Goal: Feedback & Contribution: Submit feedback/report problem

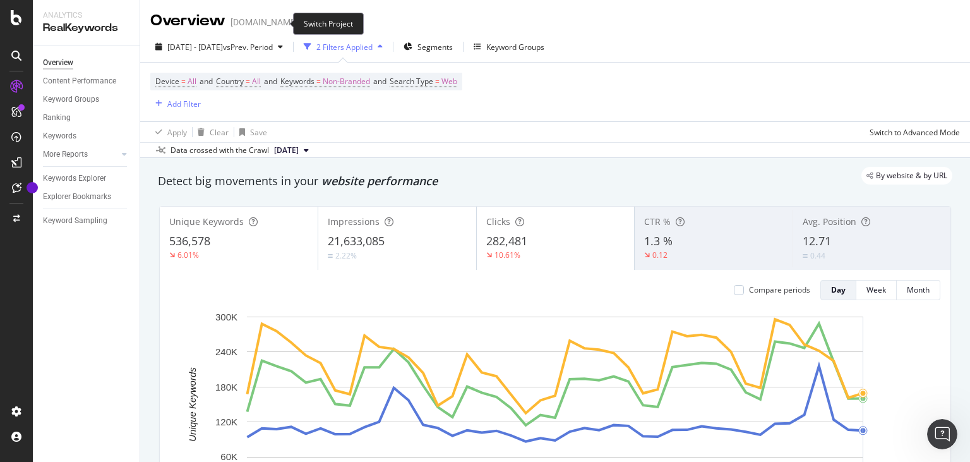
click at [303, 23] on icon "arrow-right-arrow-left" at bounding box center [307, 22] width 8 height 9
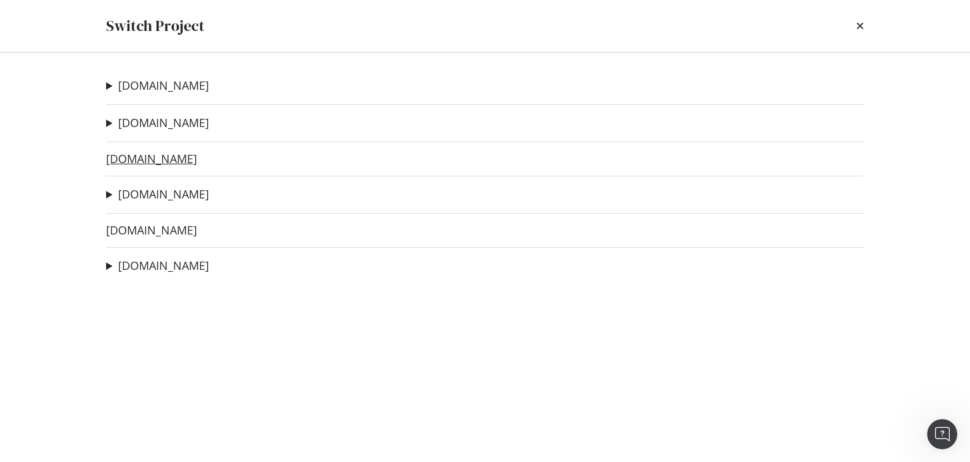
click at [131, 156] on link "[DOMAIN_NAME]" at bounding box center [151, 158] width 91 height 13
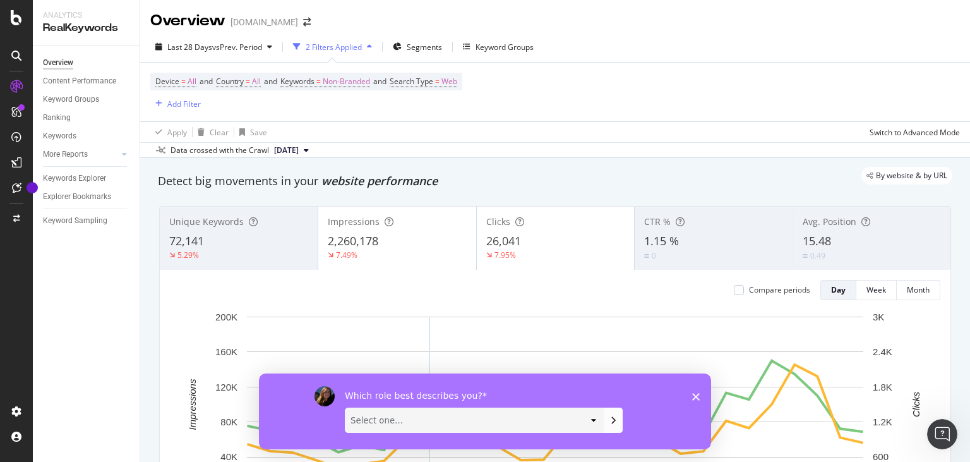
click at [345, 407] on select "Select one... Analyst/BI C-level Leadership Content Manager Engineer Marketing …" at bounding box center [474, 419] width 258 height 24
select select "Technical SEO"
click option "Technical SEO" at bounding box center [259, 373] width 0 height 0
click at [615, 420] on icon "Submit your response" at bounding box center [613, 420] width 3 height 6
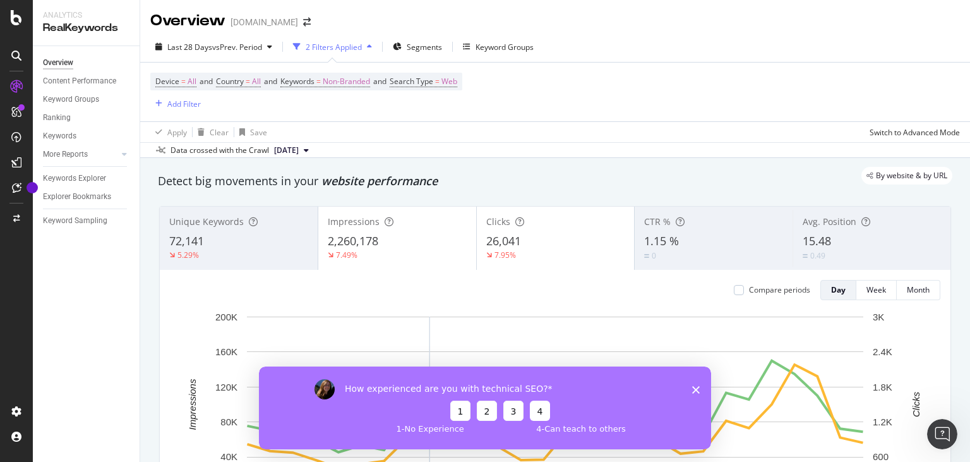
click at [541, 412] on button "4" at bounding box center [540, 410] width 20 height 20
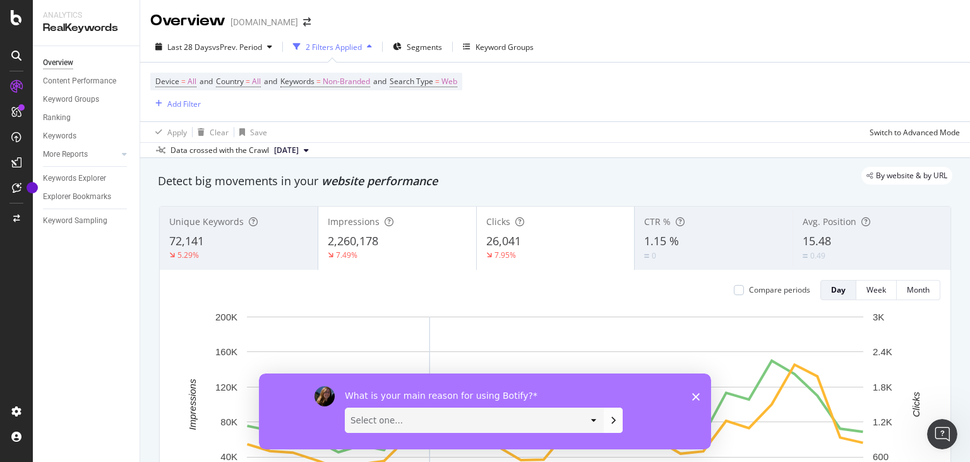
click at [345, 407] on select "Select one... Manipulate data to investigate and monitor technical SEO issues P…" at bounding box center [474, 419] width 258 height 24
click at [638, 394] on div "What is your main reason for using Botify?" at bounding box center [500, 394] width 311 height 11
click at [607, 418] on button "Submit your response" at bounding box center [613, 419] width 19 height 25
click at [345, 407] on select "Select one... Manipulate data to investigate and monitor technical SEO issues P…" at bounding box center [474, 419] width 258 height 24
select select "Perform content research and analysis"
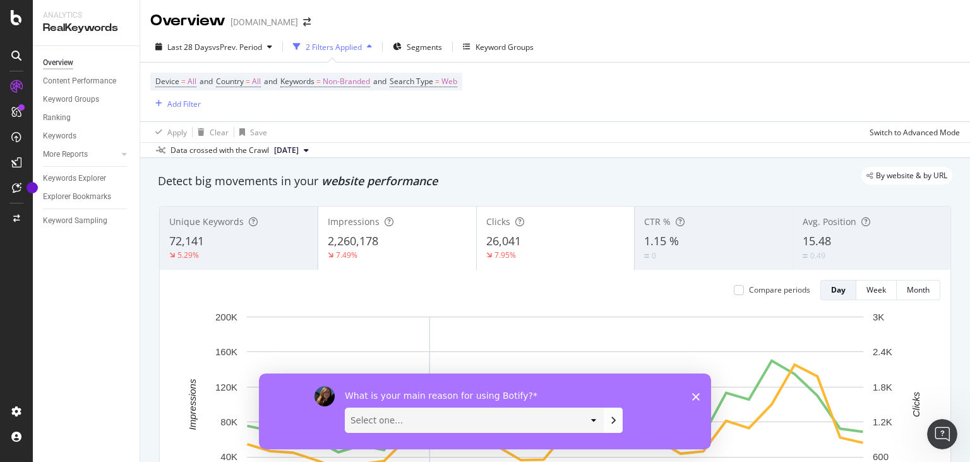
click option "Perform content research and analysis" at bounding box center [259, 373] width 0 height 0
click at [613, 417] on icon "Submit your response" at bounding box center [613, 419] width 10 height 10
click at [345, 407] on select "Select one... Short video guides 1-on-1 interactions with an expert Written doc…" at bounding box center [474, 419] width 258 height 24
click option "Written documentation" at bounding box center [259, 373] width 0 height 0
click at [345, 407] on select "Select one... Short video guides 1-on-1 interactions with an expert Written doc…" at bounding box center [474, 419] width 258 height 24
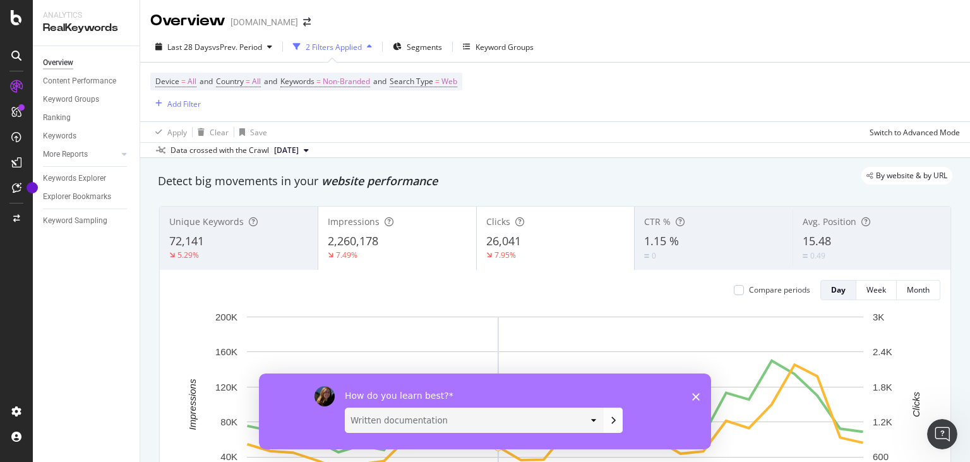
select select "1-on-1 interactions with an expert"
click option "1-on-1 interactions with an expert" at bounding box center [259, 373] width 0 height 0
click at [616, 426] on button "Submit your response" at bounding box center [613, 419] width 19 height 25
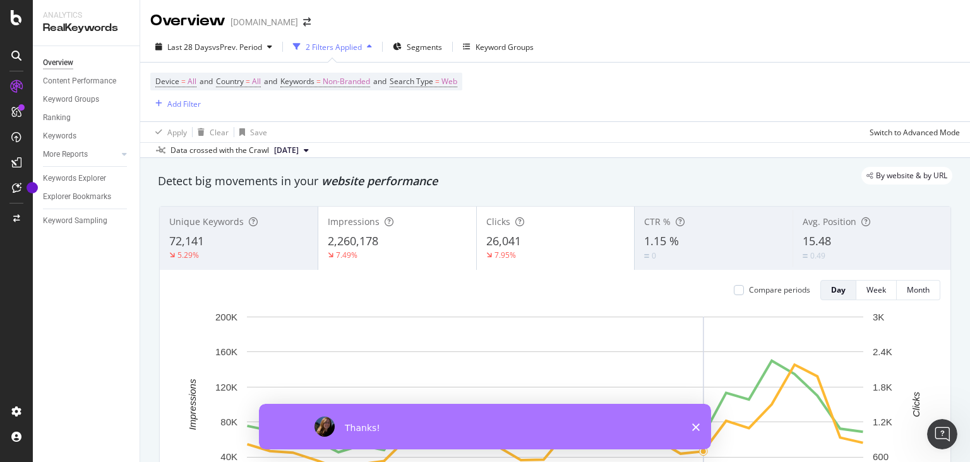
click at [700, 428] on div "Thanks!" at bounding box center [485, 426] width 452 height 45
click at [695, 427] on polygon "Close survey" at bounding box center [696, 427] width 8 height 8
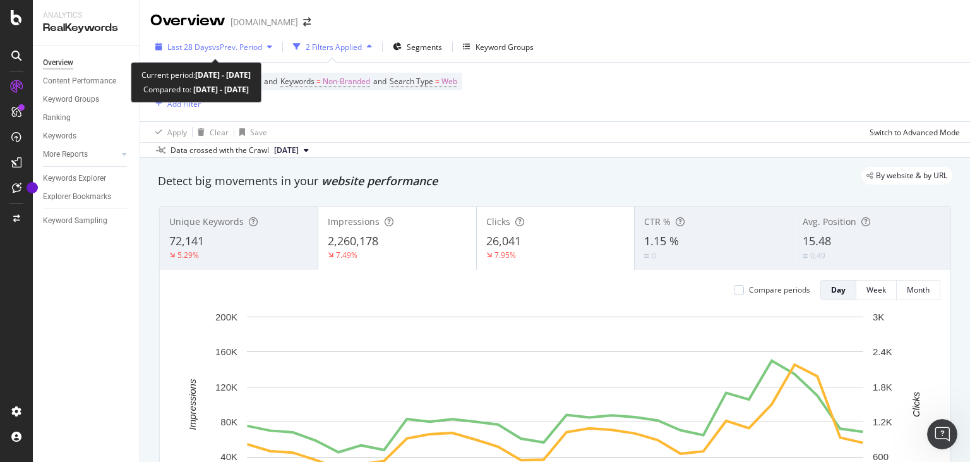
click at [213, 47] on span "vs Prev. Period" at bounding box center [237, 47] width 50 height 11
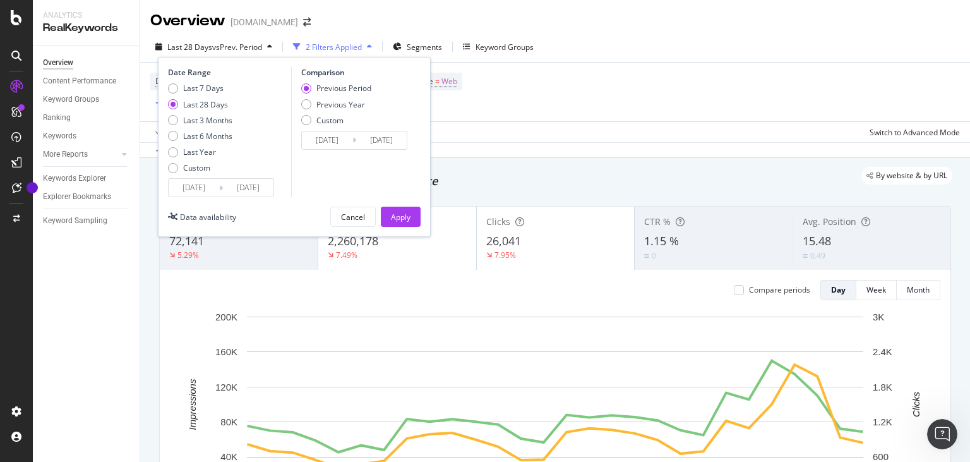
click at [200, 187] on input "[DATE]" at bounding box center [194, 188] width 51 height 18
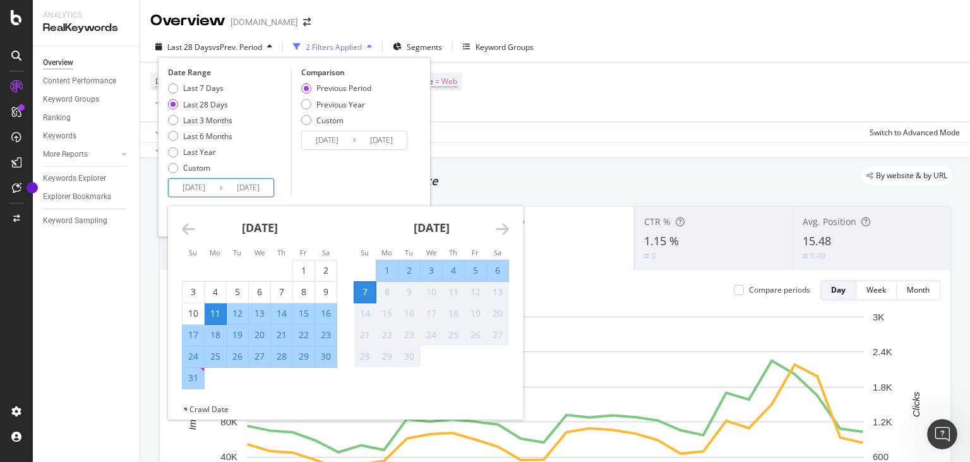
click at [181, 226] on div "[DATE] 1 2 3 4 5 6 7 8 9 10 11 12 13 14 15 16 17 18 19 20 21 22 23 24 25 26 27 …" at bounding box center [260, 297] width 172 height 183
click at [188, 231] on icon "Move backward to switch to the previous month." at bounding box center [188, 228] width 13 height 15
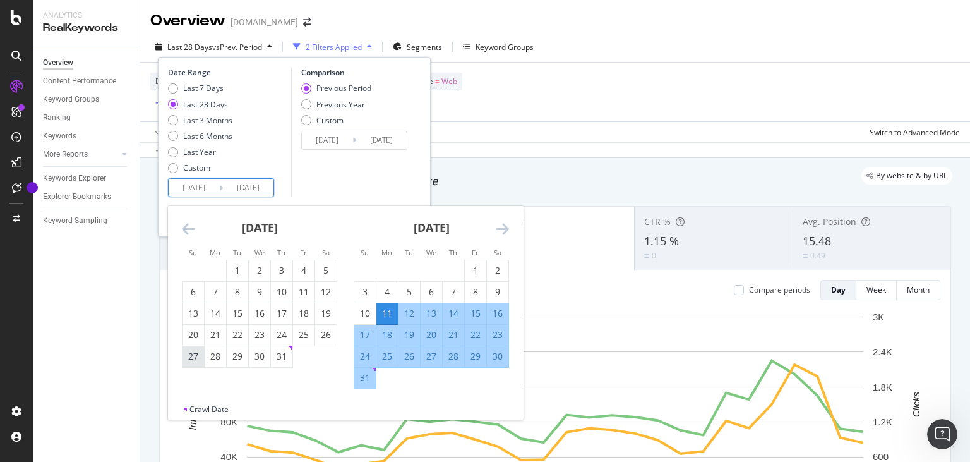
click at [198, 356] on div "27" at bounding box center [193, 356] width 21 height 13
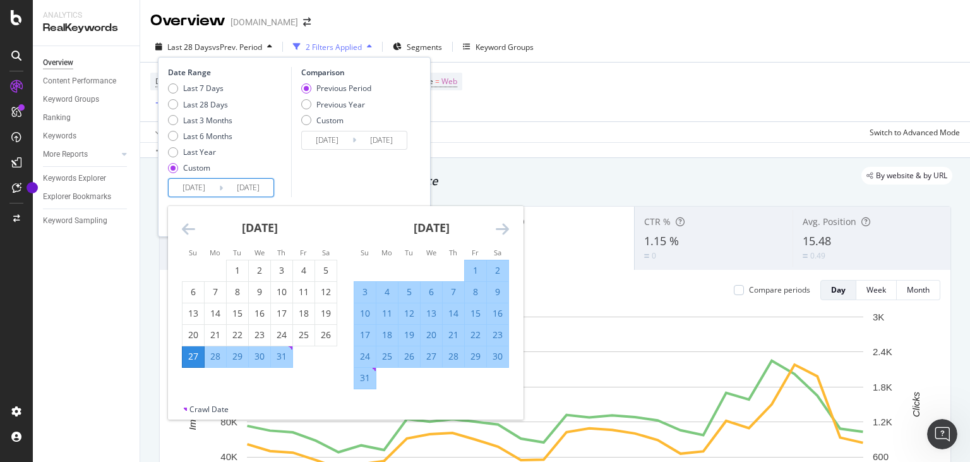
type input "[DATE]"
click at [500, 227] on icon "Move forward to switch to the next month." at bounding box center [502, 228] width 13 height 15
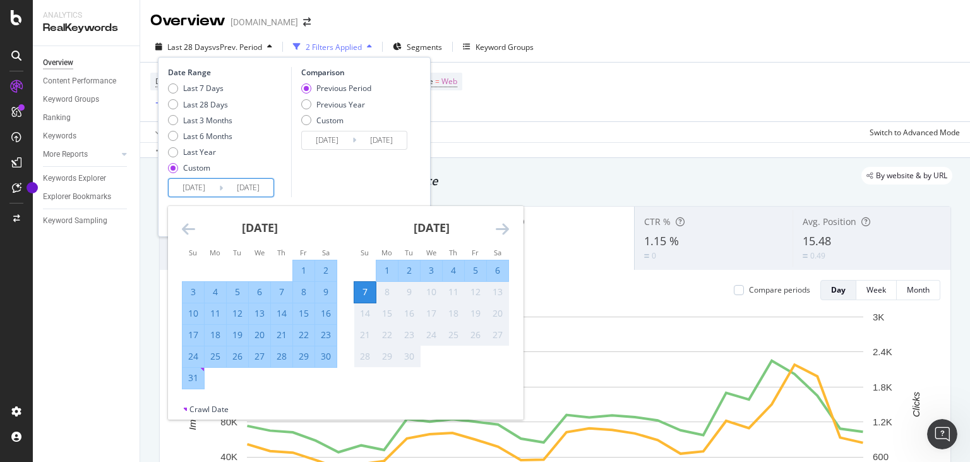
click at [367, 297] on div "7" at bounding box center [364, 291] width 21 height 13
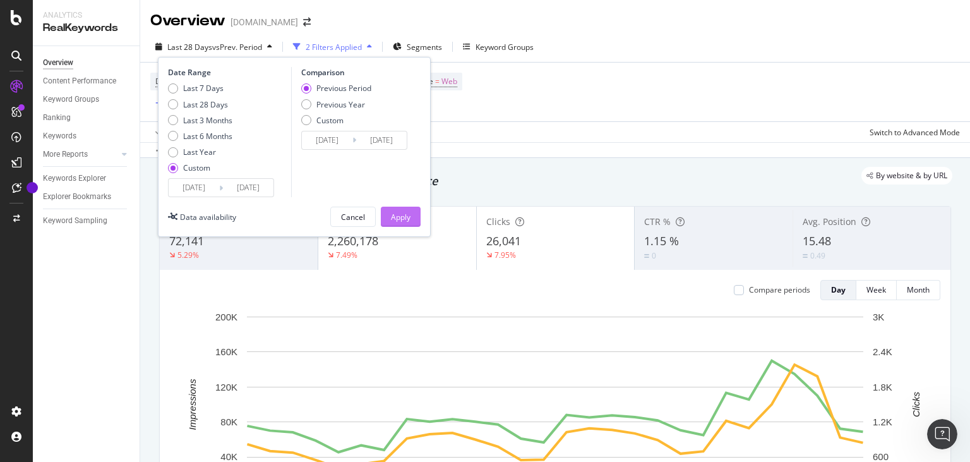
click at [398, 220] on div "Apply" at bounding box center [401, 217] width 20 height 11
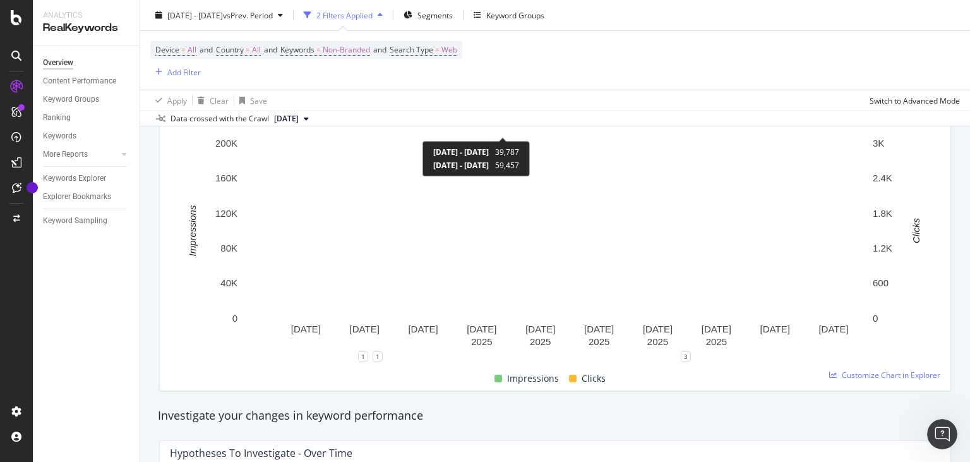
scroll to position [174, 0]
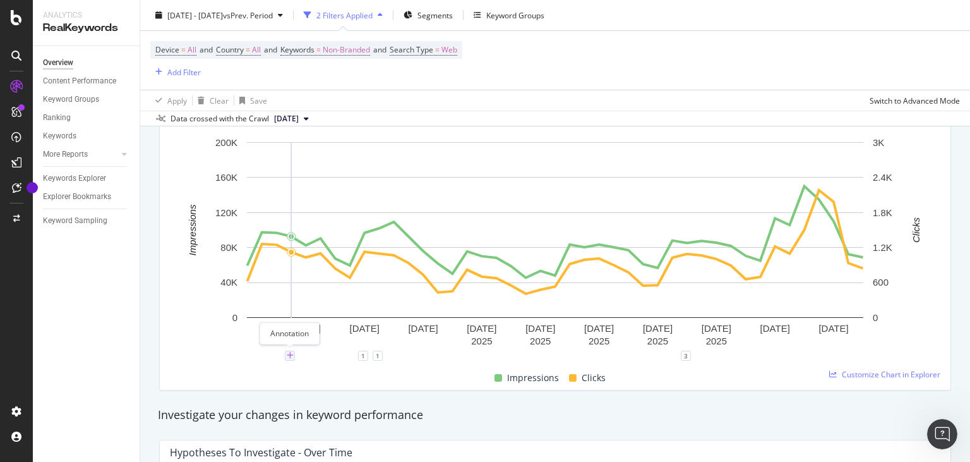
click at [287, 352] on icon "plus" at bounding box center [290, 356] width 7 height 8
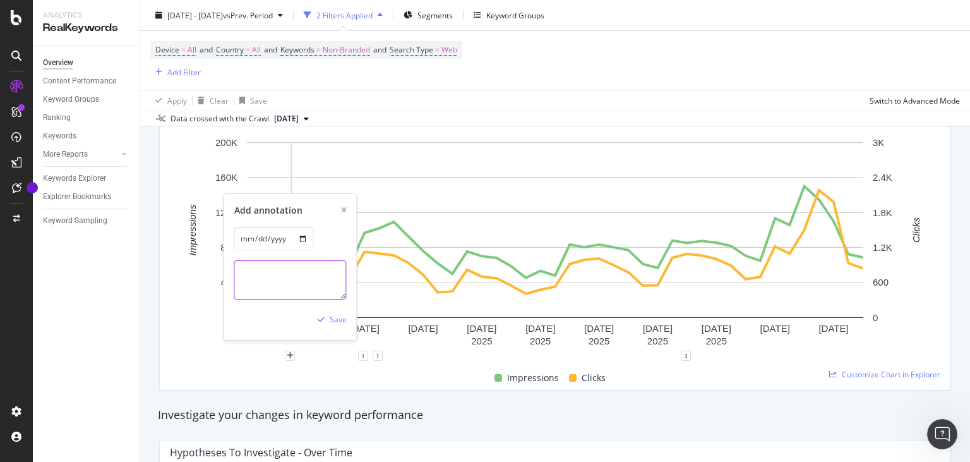
click at [286, 283] on textarea at bounding box center [290, 279] width 112 height 39
paste textarea "[URL][DOMAIN_NAME]"
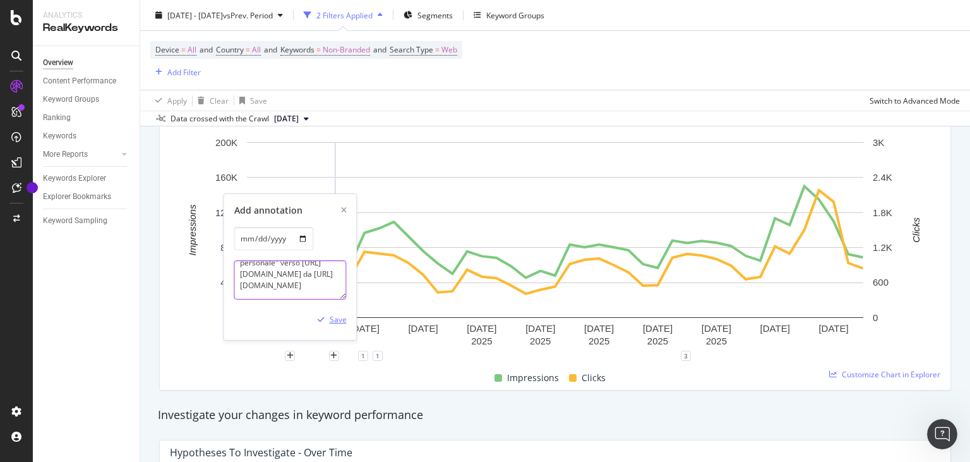
type textarea "Online link "prestito personale" verso [URL][DOMAIN_NAME] da [URL][DOMAIN_NAME]"
click at [336, 320] on div "Save" at bounding box center [338, 319] width 17 height 11
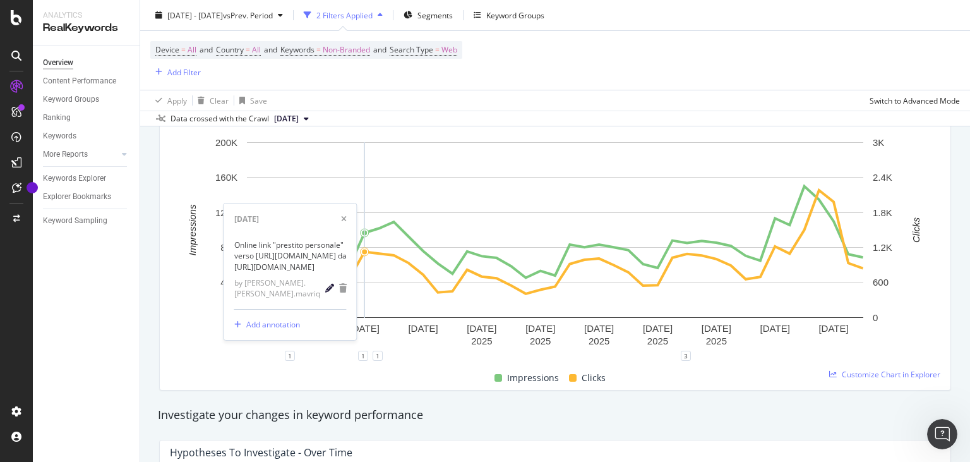
click at [330, 291] on icon "pencil" at bounding box center [329, 288] width 9 height 9
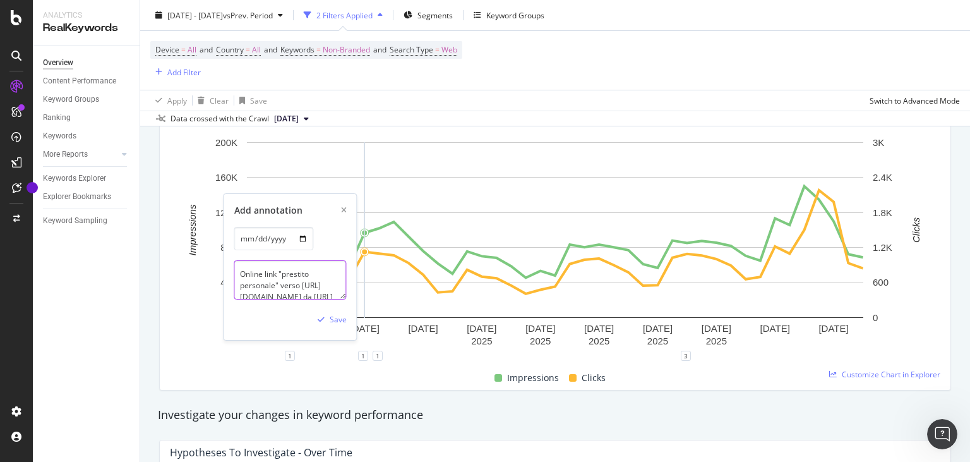
click at [299, 284] on textarea "Online link "prestito personale" verso [URL][DOMAIN_NAME] da [URL][DOMAIN_NAME]" at bounding box center [290, 279] width 112 height 39
type textarea "Online link "prestito personale" verso /prestiti-personali/ da [URL][DOMAIN_NAM…"
click at [337, 319] on div "Save" at bounding box center [338, 319] width 17 height 11
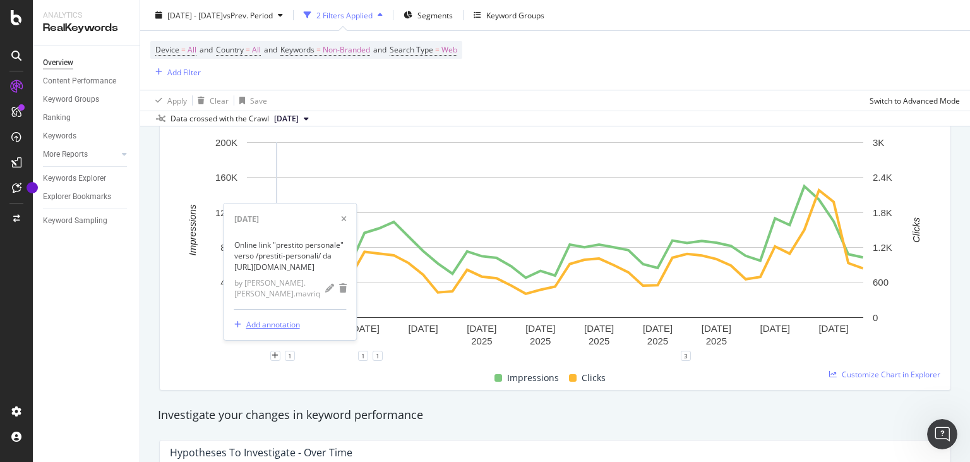
click at [271, 324] on div "Add annotation" at bounding box center [273, 324] width 54 height 11
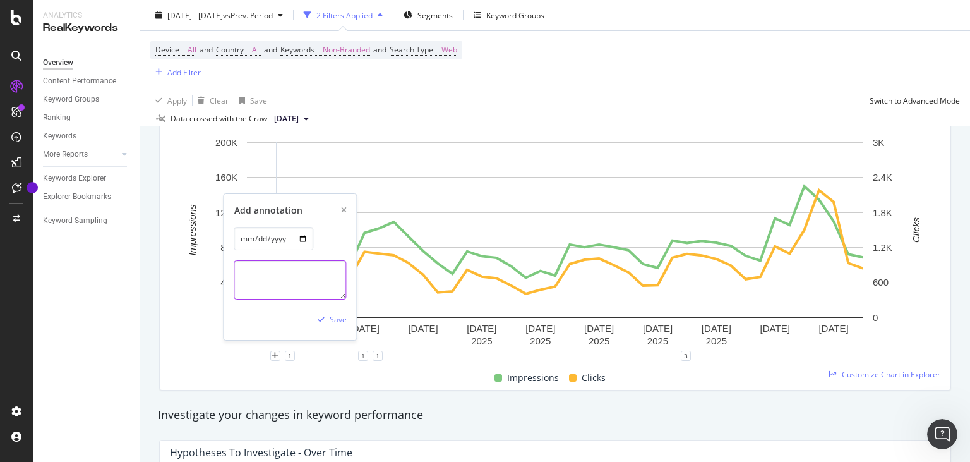
click at [277, 267] on textarea at bounding box center [290, 279] width 112 height 39
paste textarea "[URL][DOMAIN_NAME]"
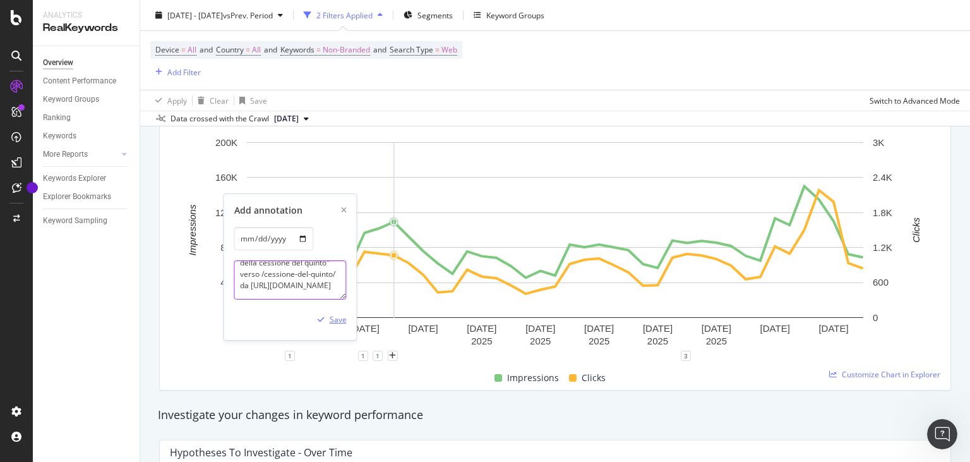
type textarea "Online link "simulazione della cessione del quinto" verso /cessione-del-quinto/…"
click at [340, 319] on div "Save" at bounding box center [338, 319] width 17 height 11
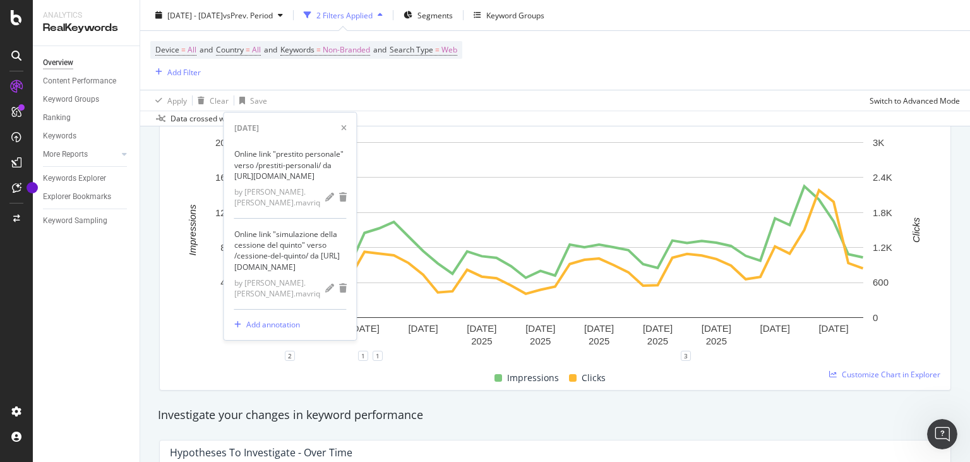
scroll to position [0, 0]
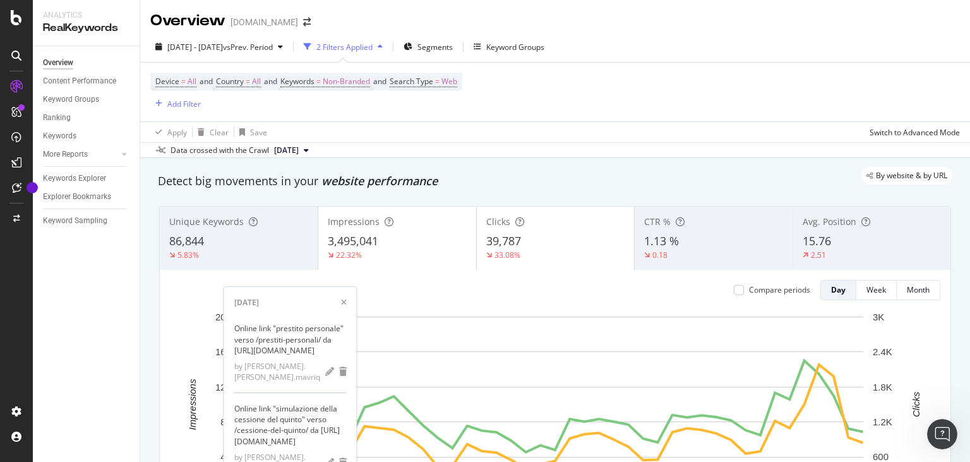
click at [293, 17] on div "Overview [DOMAIN_NAME]" at bounding box center [236, 20] width 173 height 21
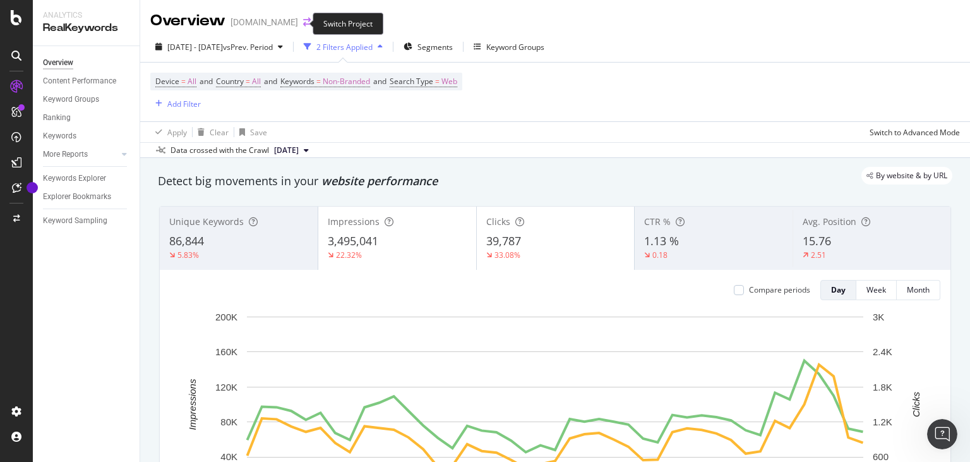
click at [303, 23] on icon "arrow-right-arrow-left" at bounding box center [307, 22] width 8 height 9
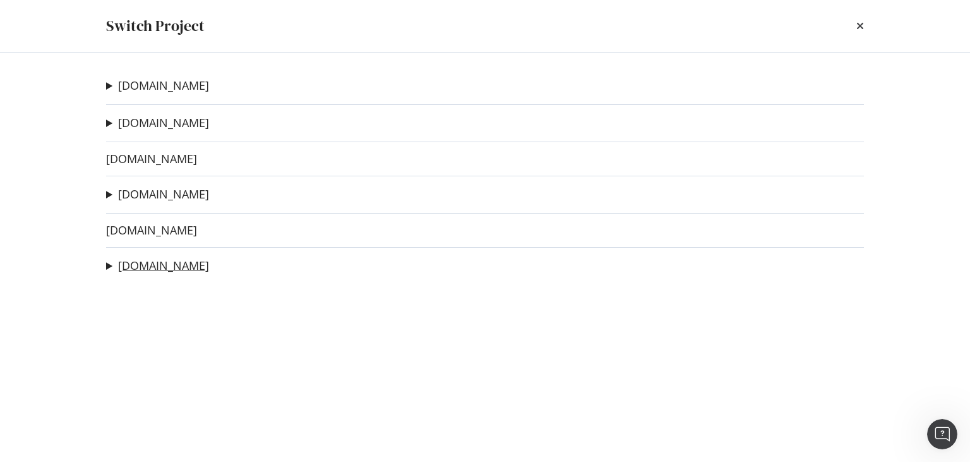
click at [145, 269] on link "[DOMAIN_NAME]" at bounding box center [163, 265] width 91 height 13
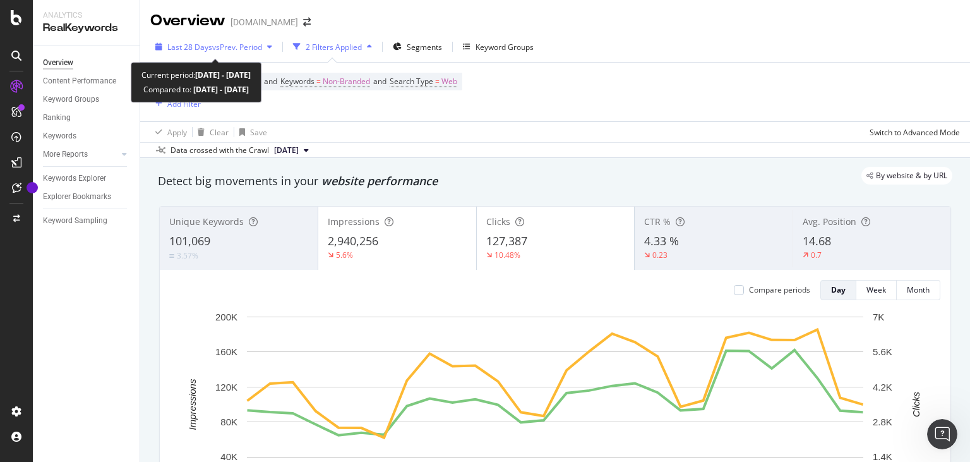
click at [227, 45] on span "vs Prev. Period" at bounding box center [237, 47] width 50 height 11
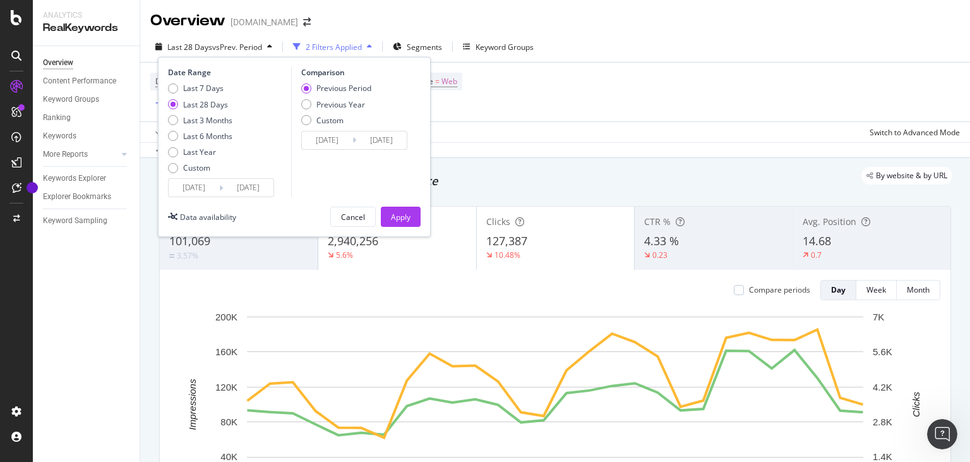
click at [181, 191] on input "[DATE]" at bounding box center [194, 188] width 51 height 18
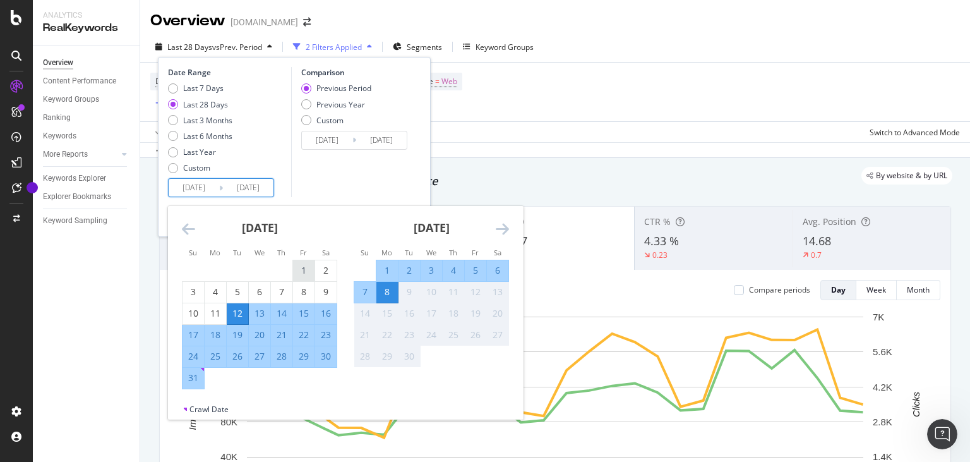
click at [306, 270] on div "1" at bounding box center [303, 270] width 21 height 13
type input "[DATE]"
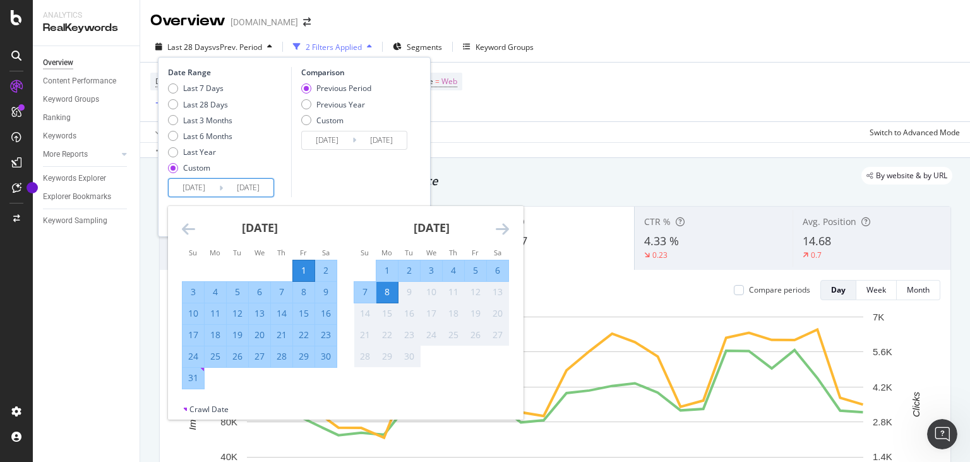
click at [193, 234] on icon "Move backward to switch to the previous month." at bounding box center [188, 228] width 13 height 15
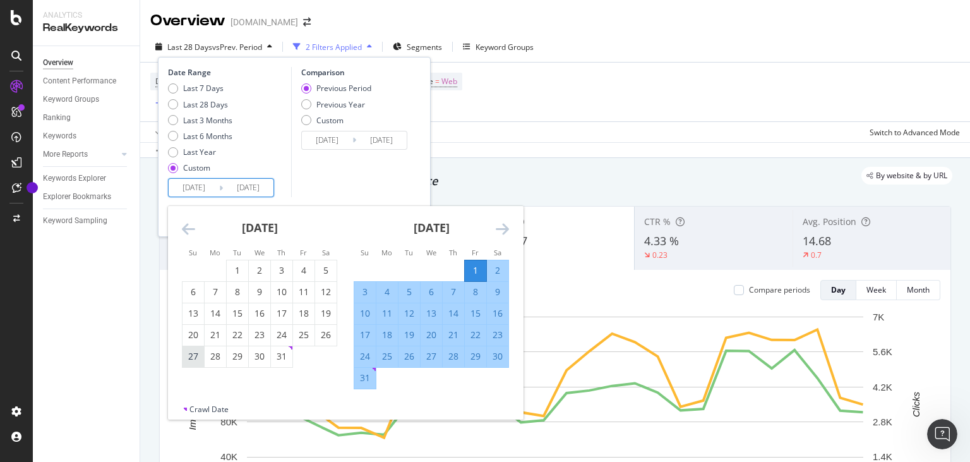
click at [196, 357] on div "27" at bounding box center [193, 356] width 21 height 13
type input "[DATE]"
click at [505, 227] on icon "Move forward to switch to the next month." at bounding box center [502, 228] width 13 height 15
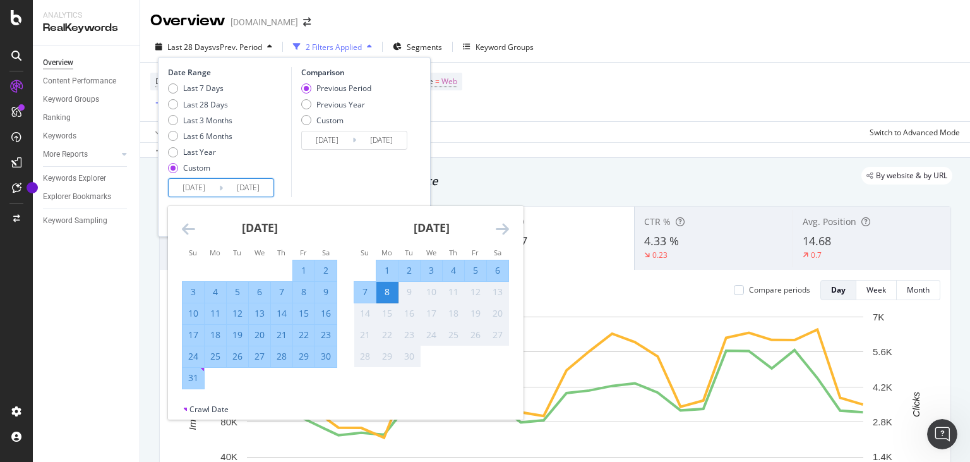
click at [395, 292] on div "8" at bounding box center [386, 291] width 21 height 13
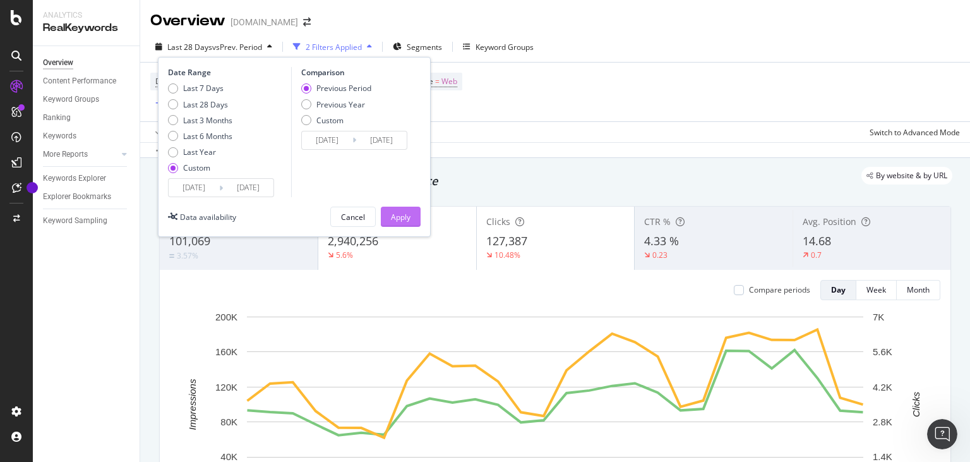
click at [400, 213] on div "Apply" at bounding box center [401, 217] width 20 height 11
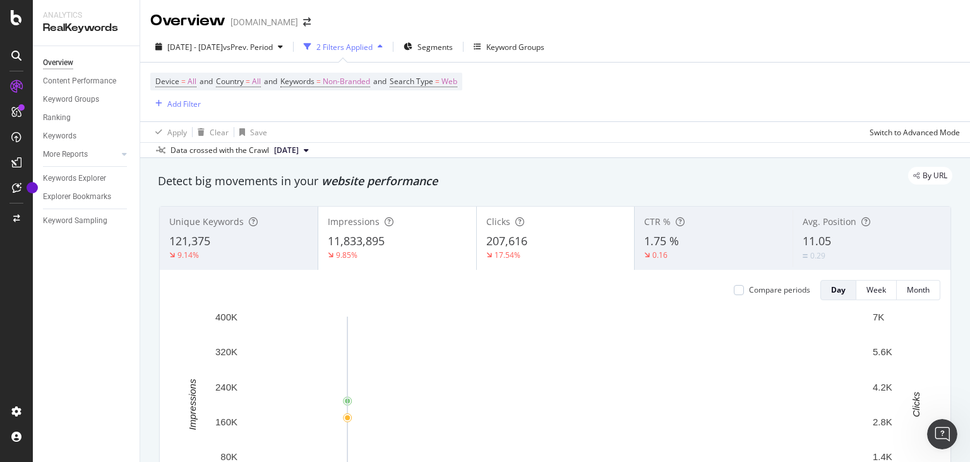
scroll to position [182, 0]
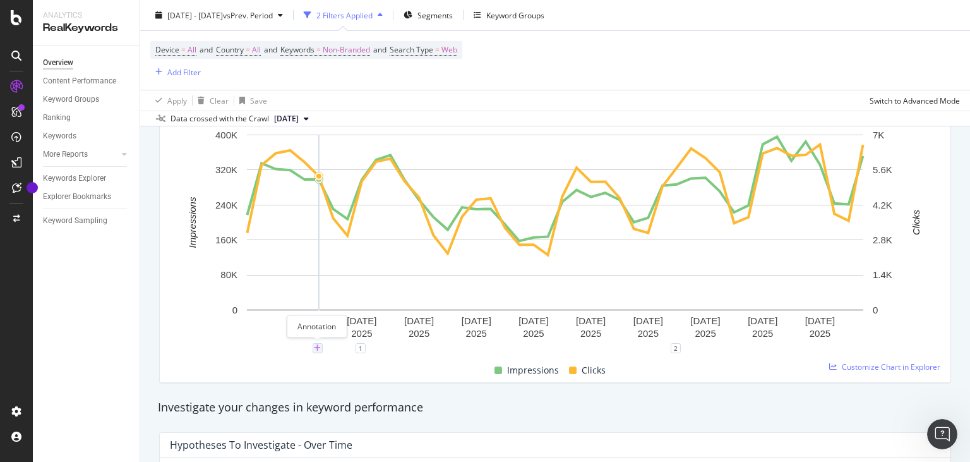
click at [320, 347] on icon "plus" at bounding box center [317, 348] width 7 height 8
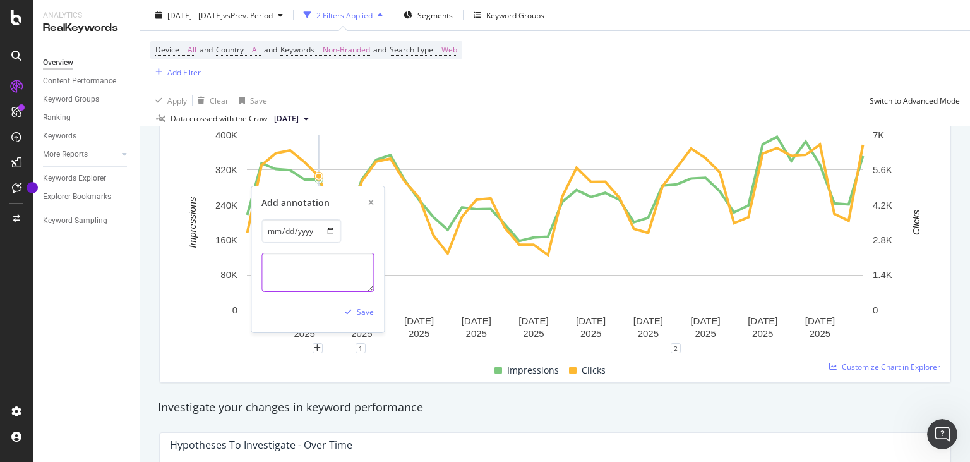
click at [311, 274] on textarea at bounding box center [317, 272] width 112 height 39
paste textarea "[URL][DOMAIN_NAME]"
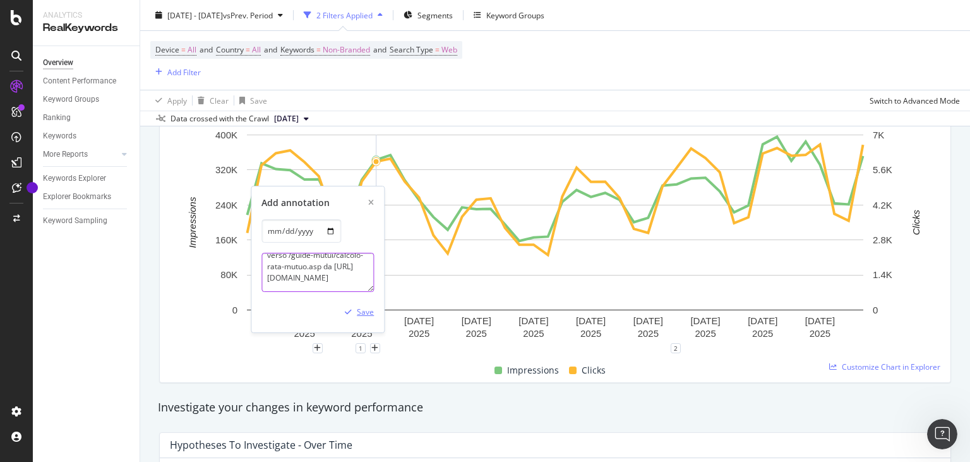
type textarea "Online link "calcola il mutuo" verso /guide-mutui/calcolo-rata-mutuo.asp da [UR…"
click at [369, 310] on div "Save" at bounding box center [365, 311] width 17 height 11
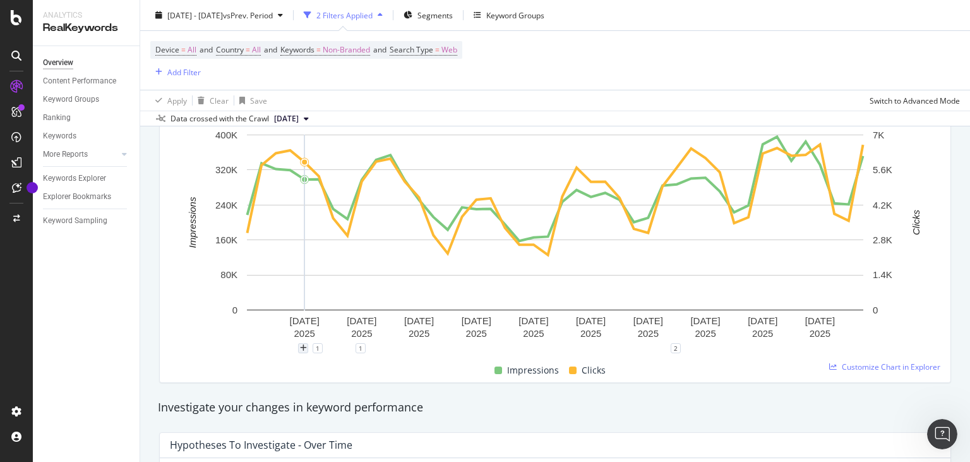
click at [299, 344] on div "plus" at bounding box center [303, 348] width 10 height 10
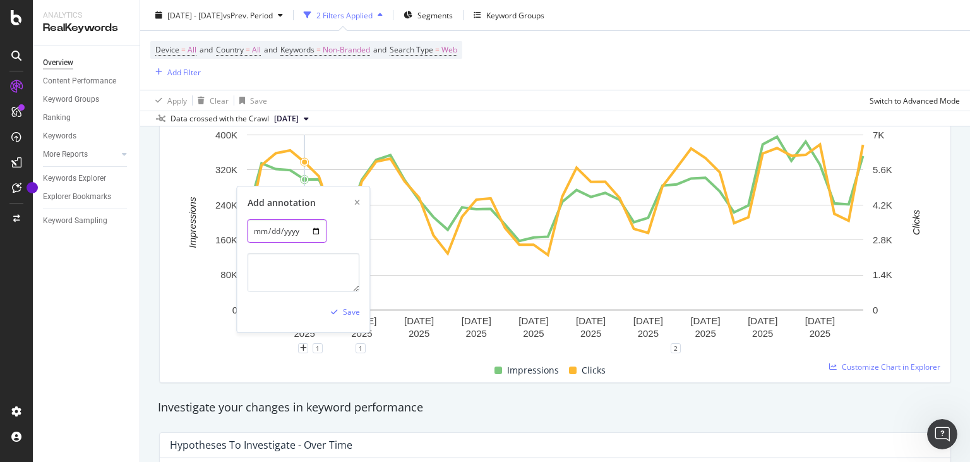
click at [308, 232] on input "[DATE]" at bounding box center [288, 230] width 80 height 23
type input "[DATE]"
click at [280, 279] on textarea at bounding box center [304, 272] width 112 height 39
paste textarea "[URL][DOMAIN_NAME]"
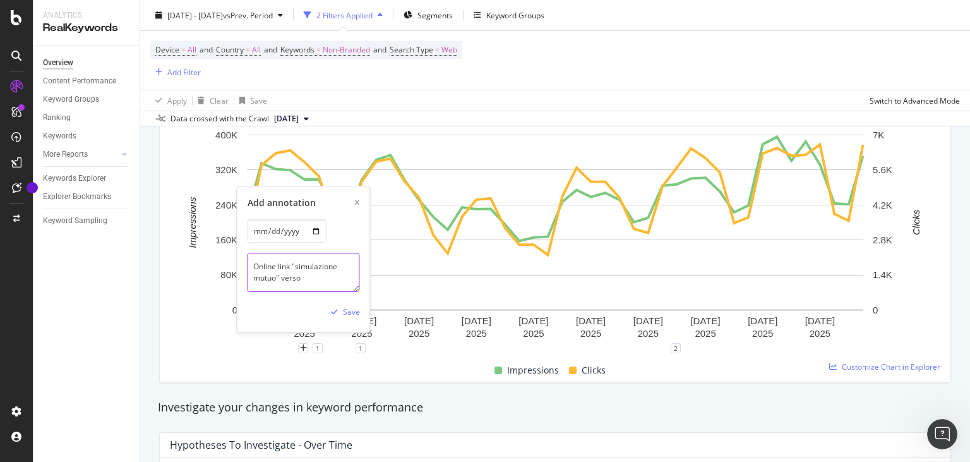
paste textarea "[URL][DOMAIN_NAME]"
type textarea "Online link "simulazione mutuo" verso /guide-mutui/calcolo-rata-mutuo.asp da [U…"
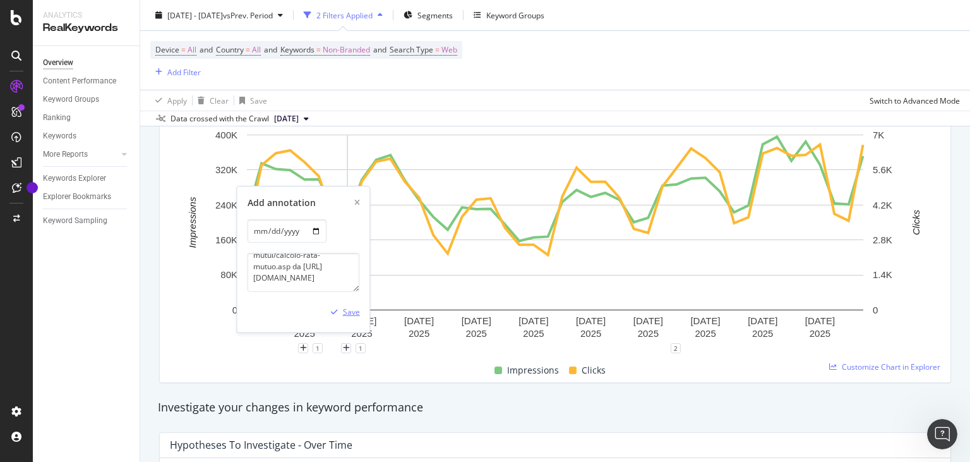
click at [348, 312] on div "Save" at bounding box center [351, 311] width 17 height 11
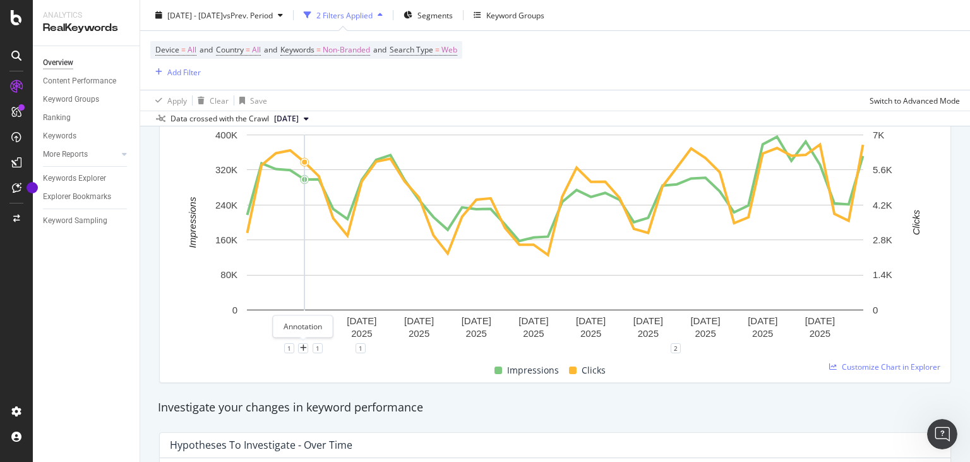
click at [303, 342] on rect "A chart." at bounding box center [555, 238] width 771 height 220
click at [304, 347] on icon "plus" at bounding box center [303, 348] width 7 height 8
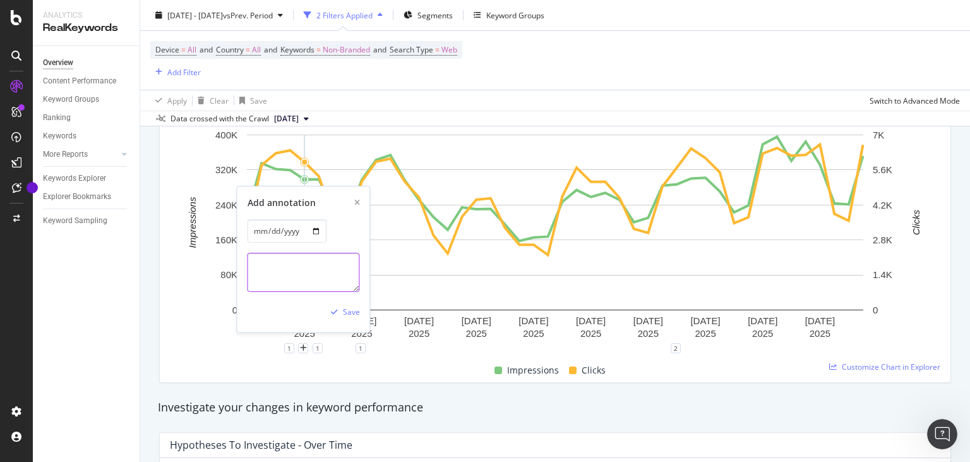
click at [299, 277] on textarea at bounding box center [304, 272] width 112 height 39
paste textarea "[URL][DOMAIN_NAME]"
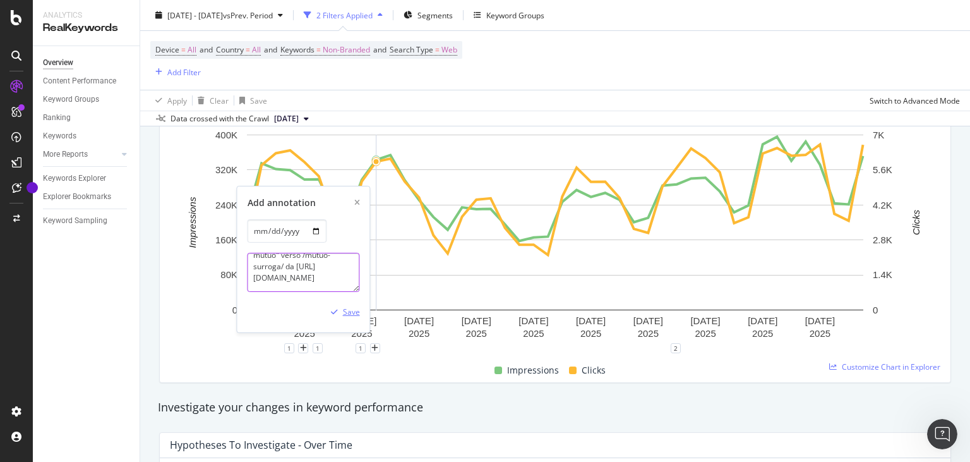
type textarea "Online link "surrogare il mutuo" verso /mutuo-surroga/ da [URL][DOMAIN_NAME]"
click at [351, 311] on div "Save" at bounding box center [351, 311] width 17 height 11
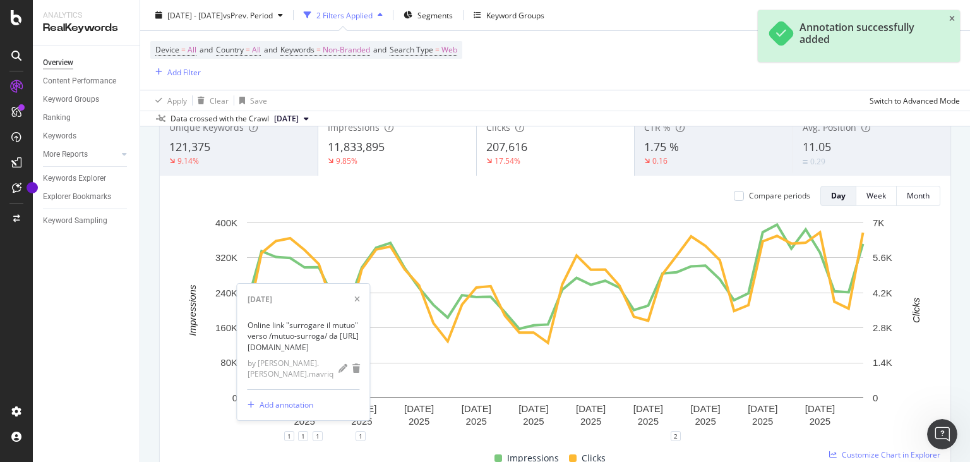
scroll to position [0, 0]
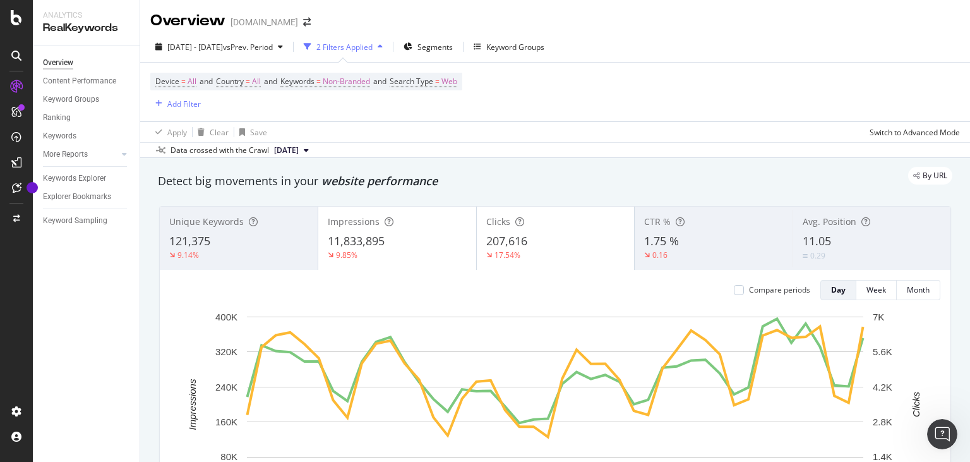
click at [289, 18] on div "Overview [DOMAIN_NAME]" at bounding box center [236, 20] width 173 height 21
click at [303, 25] on icon "arrow-right-arrow-left" at bounding box center [307, 22] width 8 height 9
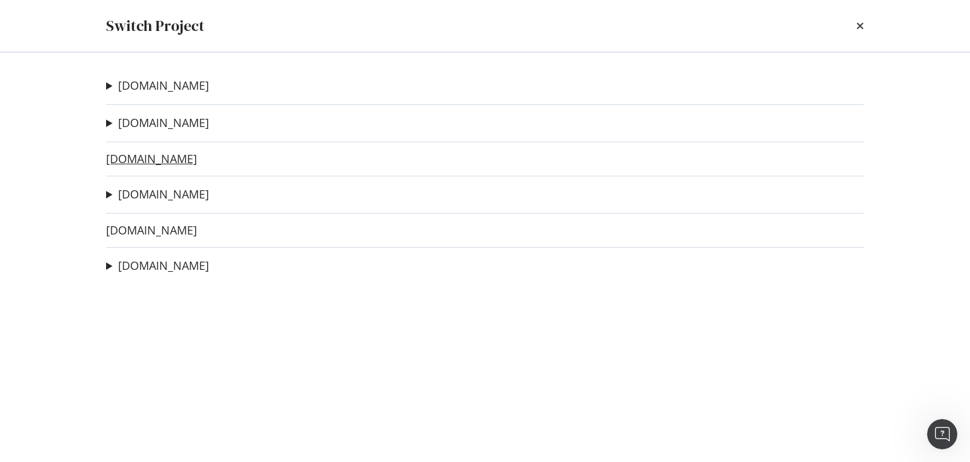
click at [135, 160] on link "[DOMAIN_NAME]" at bounding box center [151, 158] width 91 height 13
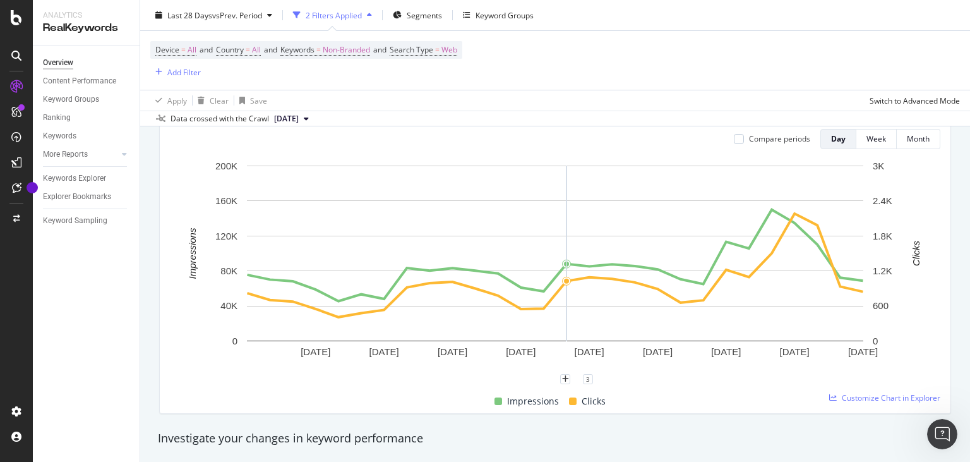
scroll to position [243, 0]
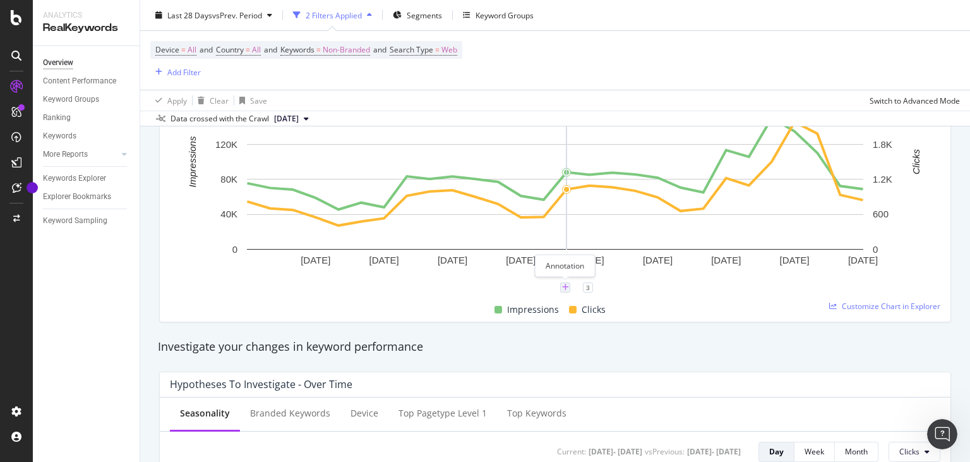
click at [567, 289] on icon "plus" at bounding box center [565, 288] width 7 height 8
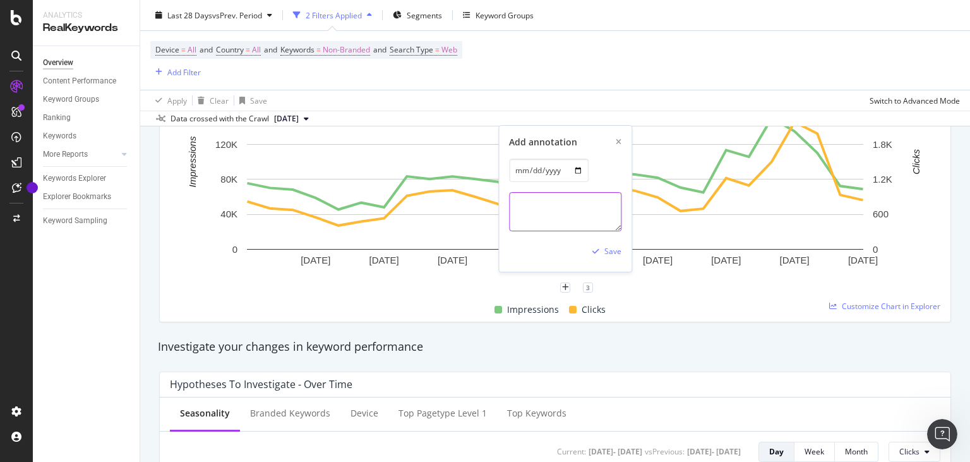
click at [563, 210] on textarea at bounding box center [565, 211] width 112 height 39
paste textarea "[URL][DOMAIN_NAME]"
click at [512, 216] on textarea "Online link "[DOMAIN_NAME]" verso la HP e "finanziamenti" verso /finanziamenti/…" at bounding box center [565, 211] width 112 height 39
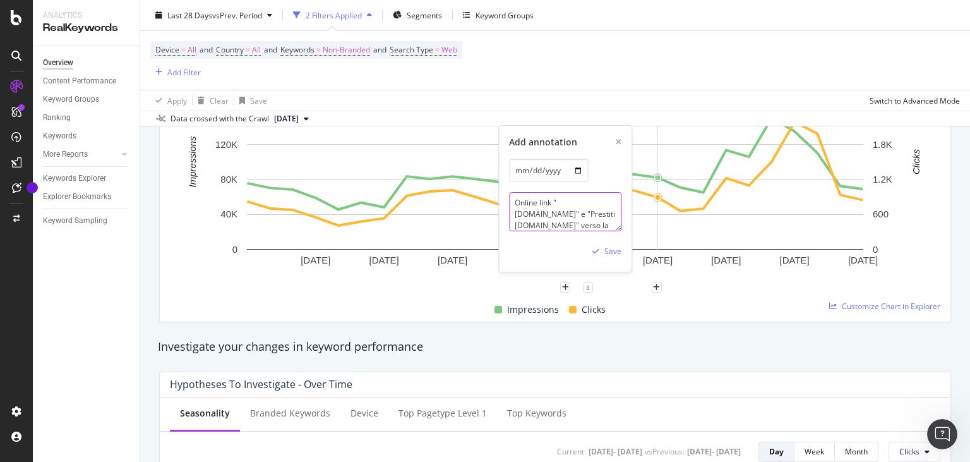
scroll to position [15, 0]
paste textarea "[URL][DOMAIN_NAME]"
type textarea "Online link "[DOMAIN_NAME]" e "Prestiti [DOMAIN_NAME]" verso la HP e "finanziam…"
click at [611, 244] on div "Save" at bounding box center [604, 251] width 34 height 19
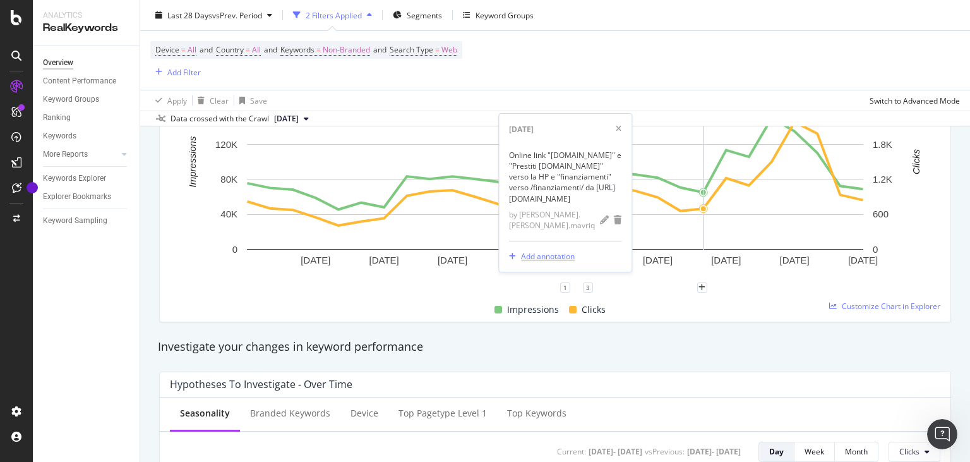
click at [567, 254] on div "Add annotation" at bounding box center [548, 256] width 54 height 11
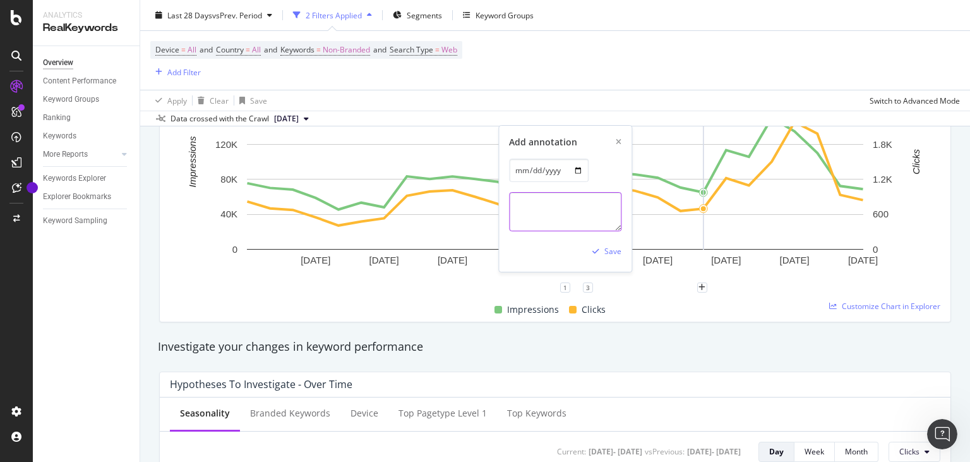
click at [575, 208] on textarea at bounding box center [565, 211] width 112 height 39
paste textarea "[URL][DOMAIN_NAME]"
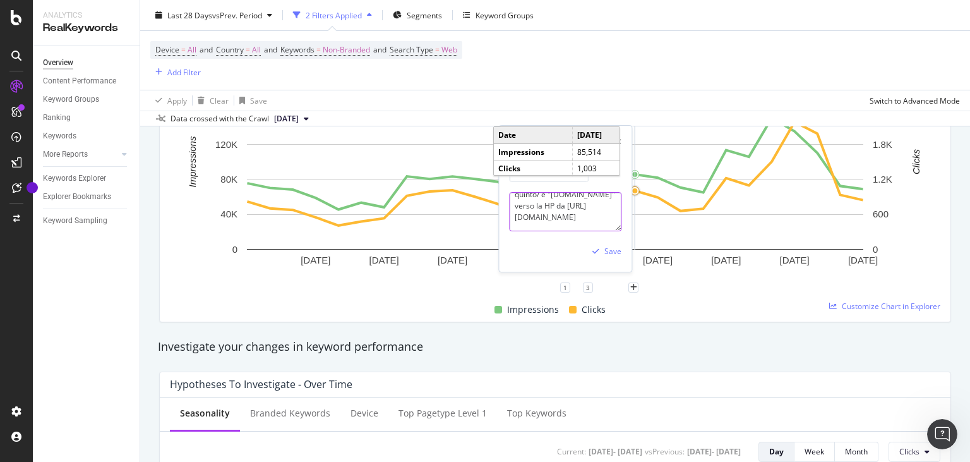
scroll to position [49, 0]
type textarea "Online link "cessione del quinto" verso /cessione-del-quinto/ e "[DOMAIN_NAME]"…"
click at [615, 254] on div "Save" at bounding box center [612, 251] width 17 height 11
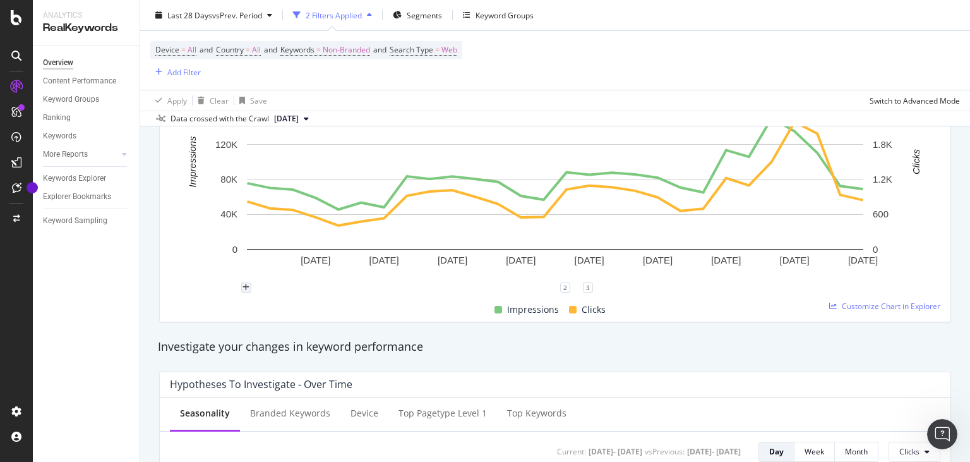
click at [251, 287] on div "plus" at bounding box center [246, 287] width 10 height 10
click at [256, 171] on input "[DATE]" at bounding box center [230, 170] width 80 height 23
type input "[DATE]"
click at [235, 214] on textarea at bounding box center [246, 211] width 112 height 39
paste textarea "i prestiti personali su [DOMAIN_NAME]"
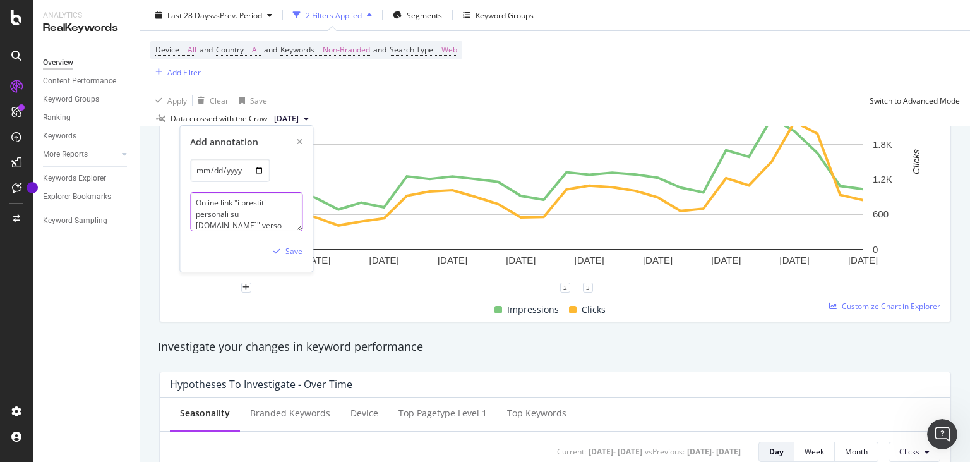
scroll to position [3, 0]
paste textarea "[URL][DOMAIN_NAME]"
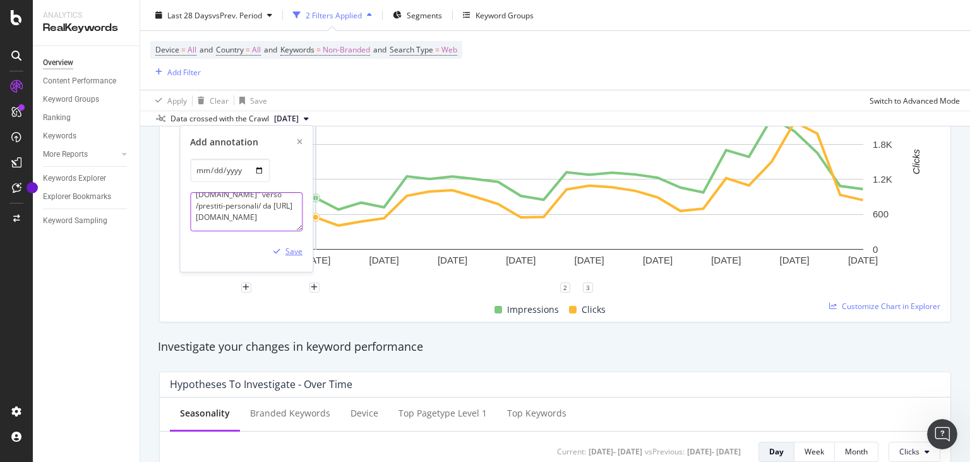
type textarea "Online link "i prestiti personali su [DOMAIN_NAME]" verso /prestiti-personali/ …"
click at [294, 254] on div "Save" at bounding box center [293, 251] width 17 height 11
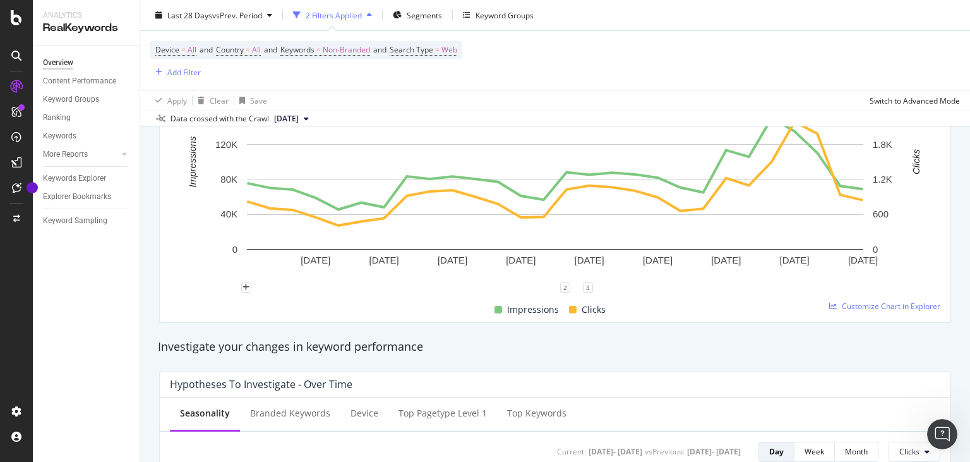
scroll to position [0, 0]
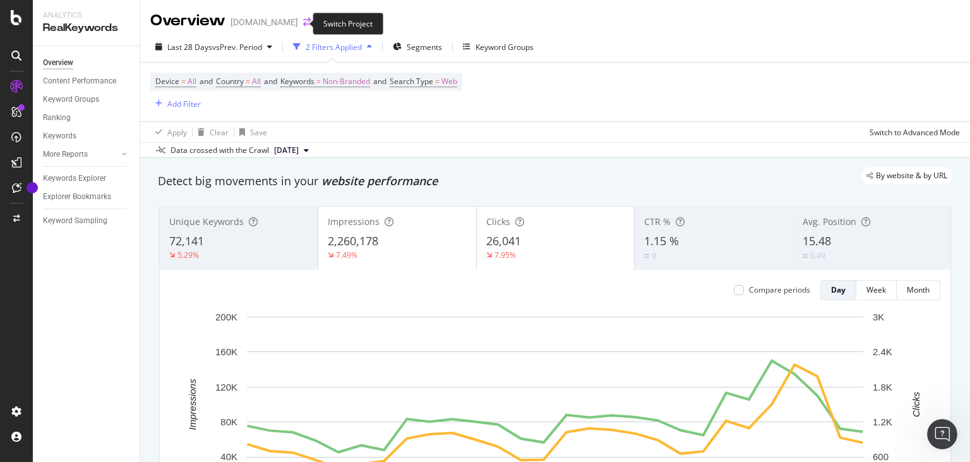
click at [303, 25] on icon "arrow-right-arrow-left" at bounding box center [307, 22] width 8 height 9
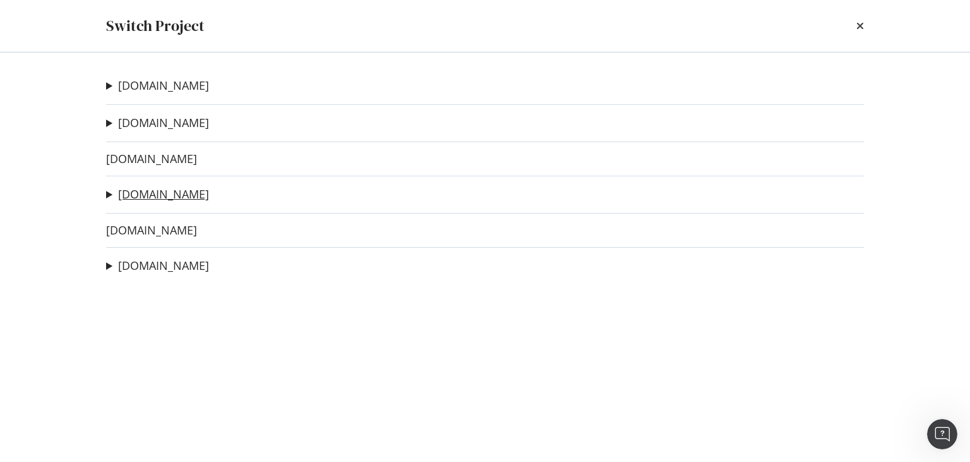
click at [149, 198] on link "[DOMAIN_NAME]" at bounding box center [163, 194] width 91 height 13
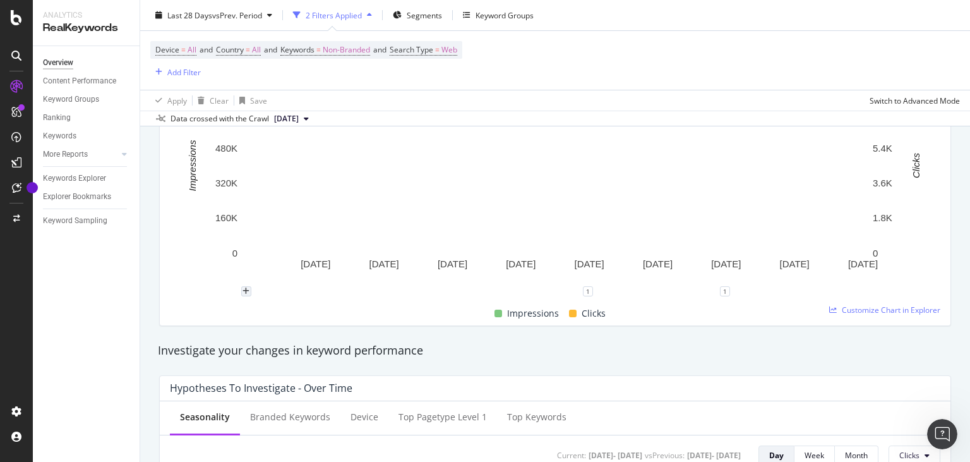
scroll to position [174, 0]
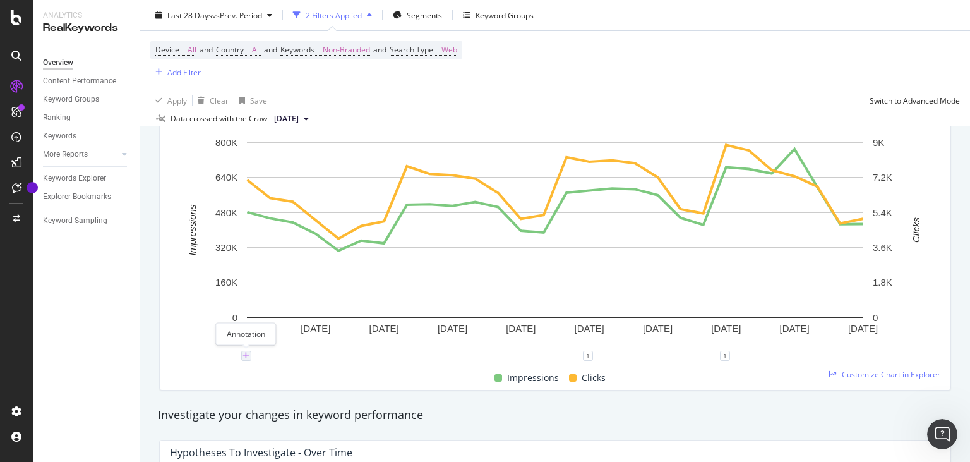
click at [246, 353] on icon "plus" at bounding box center [246, 356] width 7 height 8
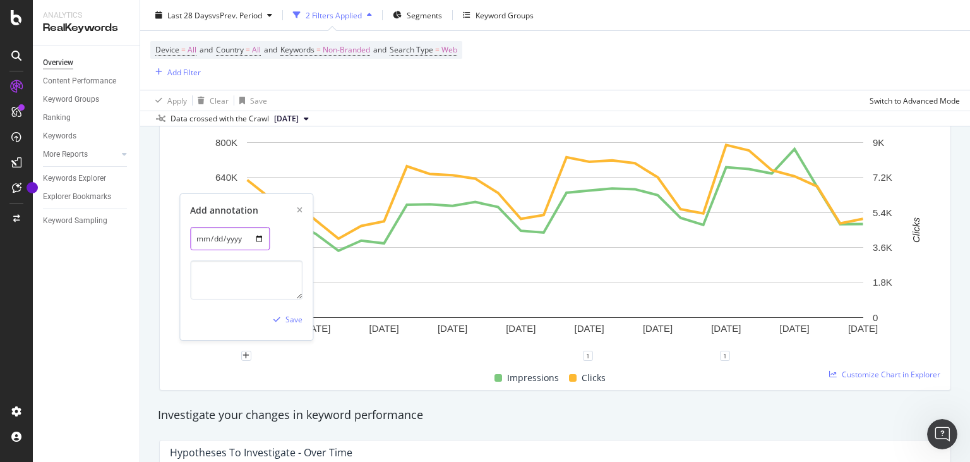
click at [249, 242] on input "[DATE]" at bounding box center [230, 238] width 80 height 23
type input "[DATE]"
click at [249, 275] on textarea at bounding box center [246, 279] width 112 height 39
paste textarea "[URL][DOMAIN_NAME]"
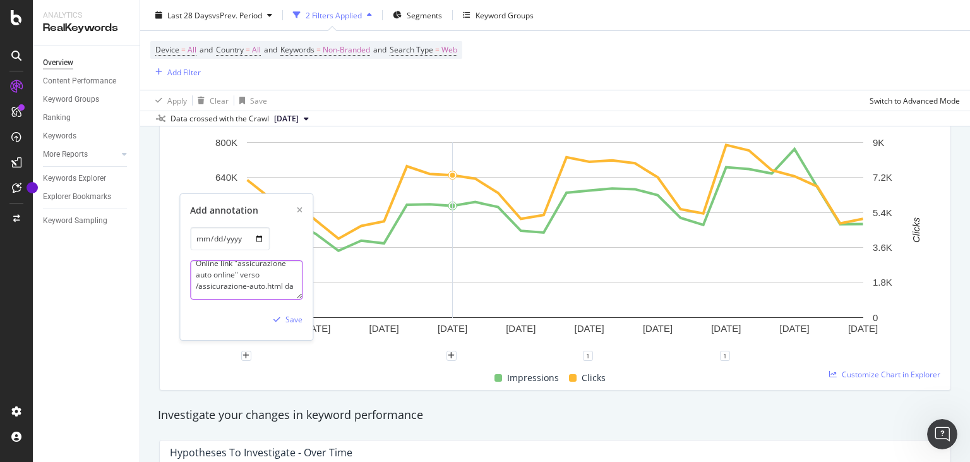
click at [272, 285] on textarea "Online link "assicurazione auto online" verso /assicurazione-auto.html da" at bounding box center [246, 279] width 112 height 39
paste textarea "[URL][DOMAIN_NAME]"
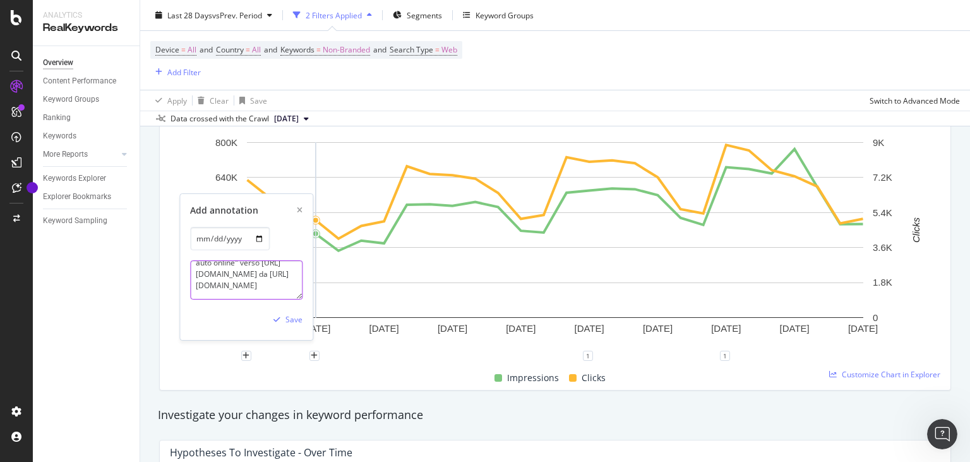
scroll to position [49, 0]
type textarea "Online link "assicurazione auto online" verso [URL][DOMAIN_NAME] da [URL][DOMAI…"
click at [287, 318] on div "Save" at bounding box center [293, 319] width 17 height 11
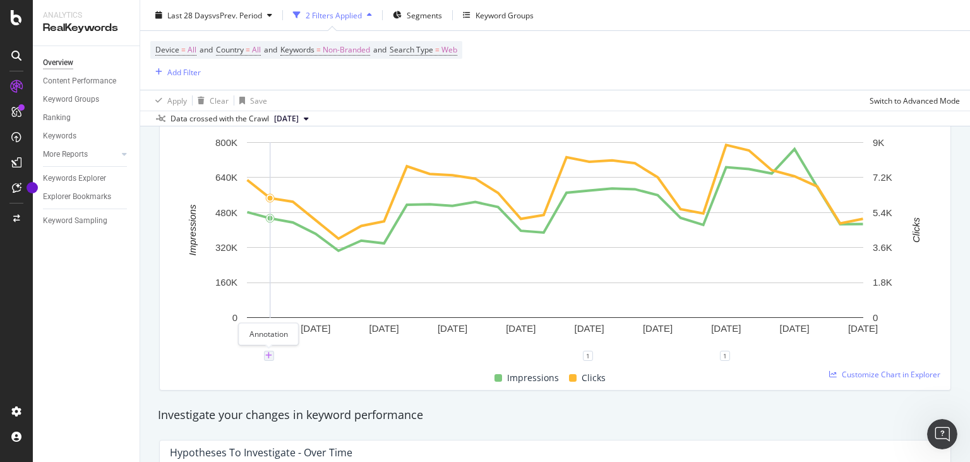
click at [267, 353] on icon "plus" at bounding box center [268, 356] width 7 height 8
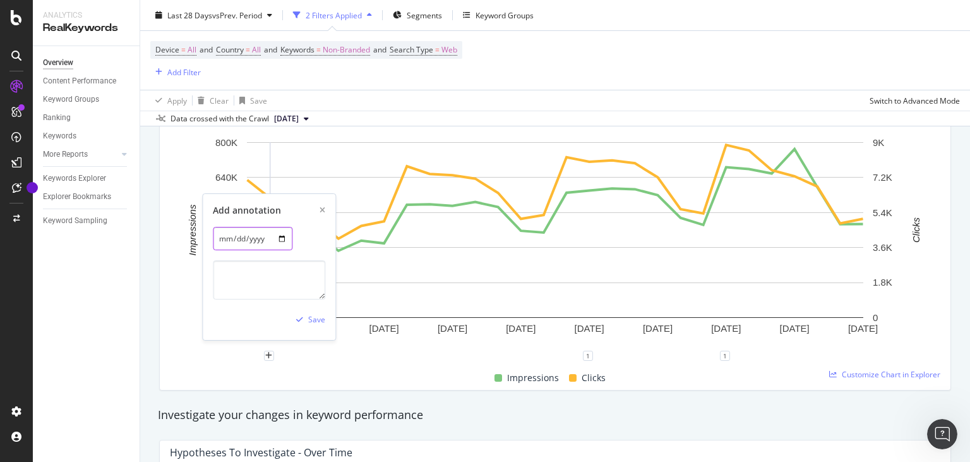
click at [274, 241] on input "[DATE]" at bounding box center [253, 238] width 80 height 23
type input "[DATE]"
click at [273, 274] on textarea at bounding box center [269, 279] width 112 height 39
paste textarea "[URL][DOMAIN_NAME]"
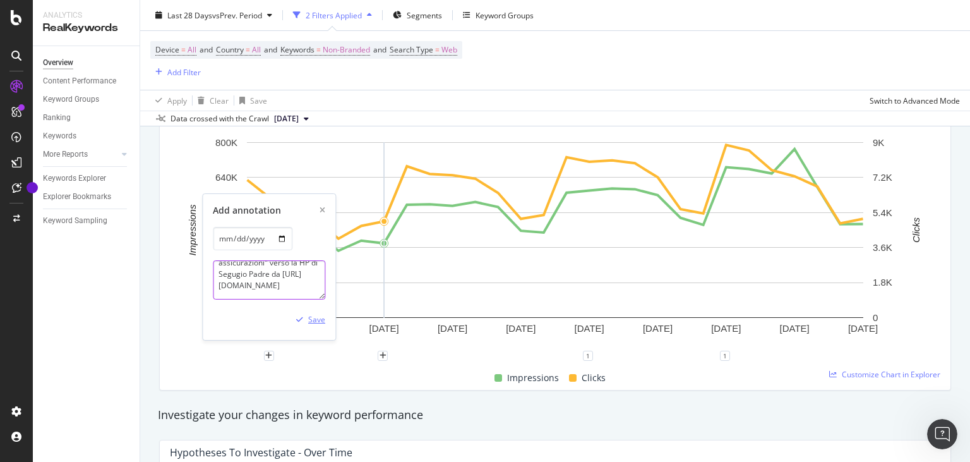
scroll to position [37, 0]
type textarea "Online link "confronto assicurazioni" verso la HP di Segugio Padre da [URL][DOM…"
click at [311, 322] on div "Save" at bounding box center [316, 319] width 17 height 11
